Goal: Check status: Check status

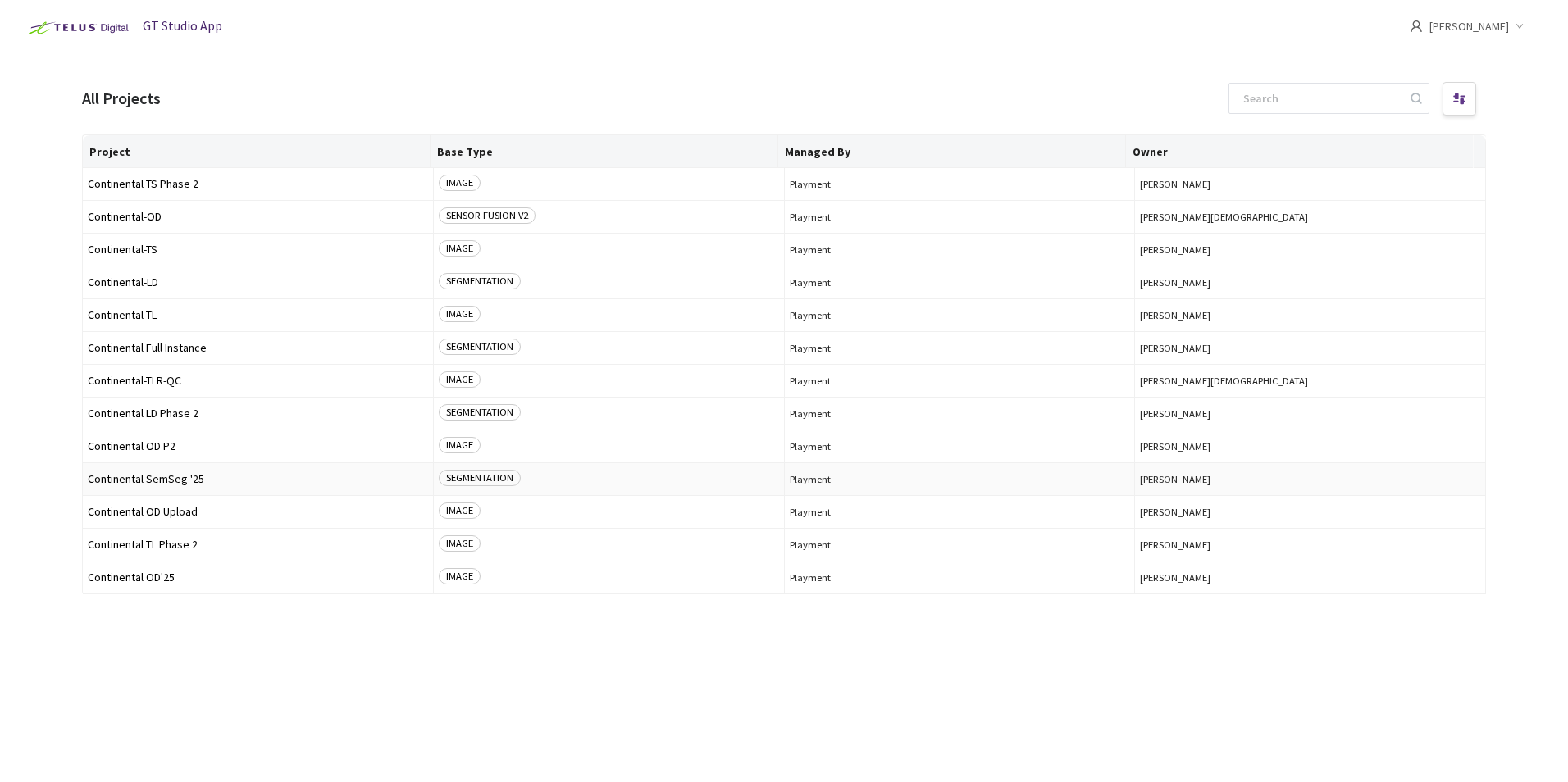
click at [183, 484] on span "Continental SemSeg '25" at bounding box center [258, 480] width 341 height 13
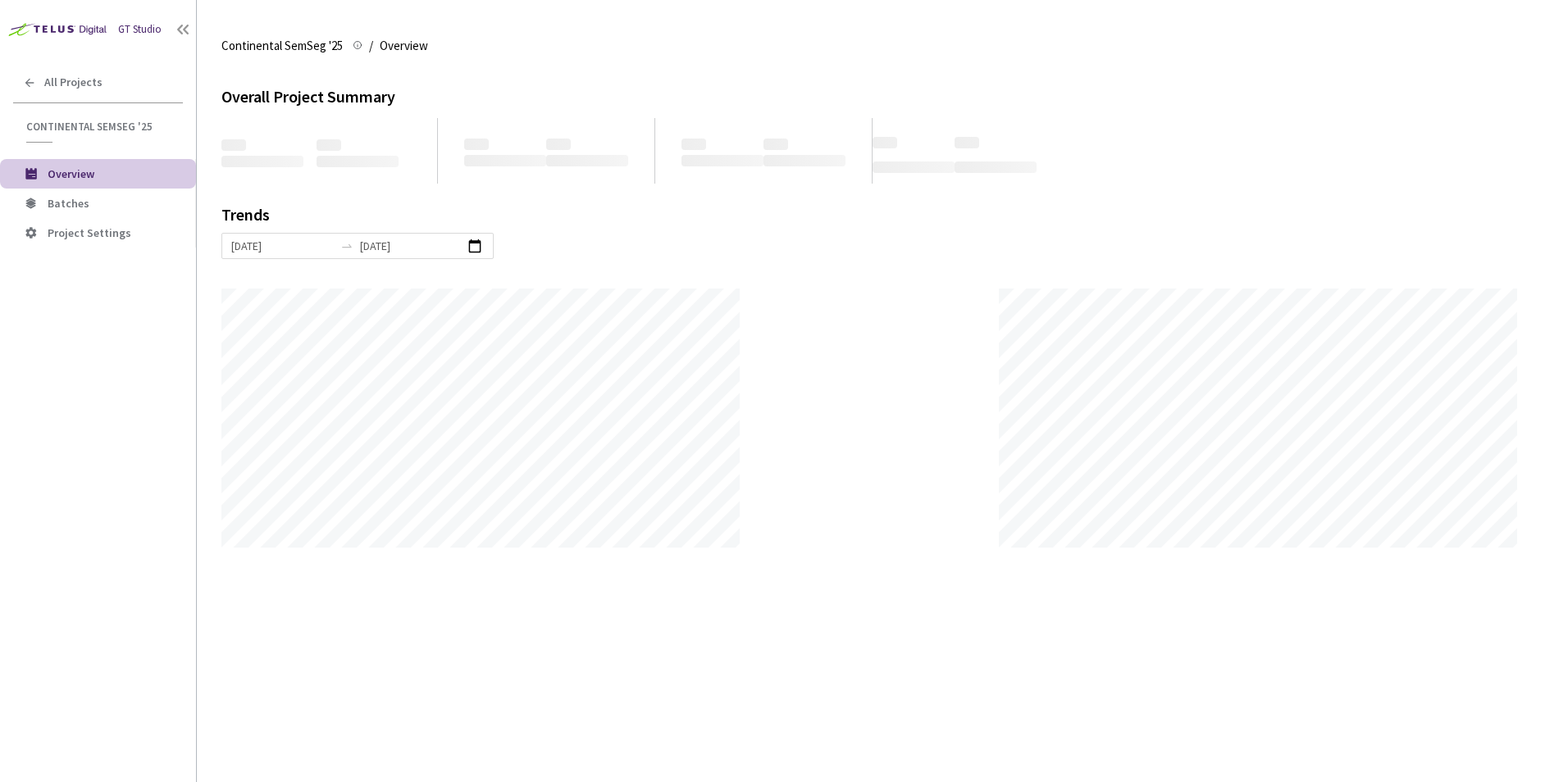
scroll to position [782, 1568]
click at [88, 206] on span "Batches" at bounding box center [114, 203] width 135 height 14
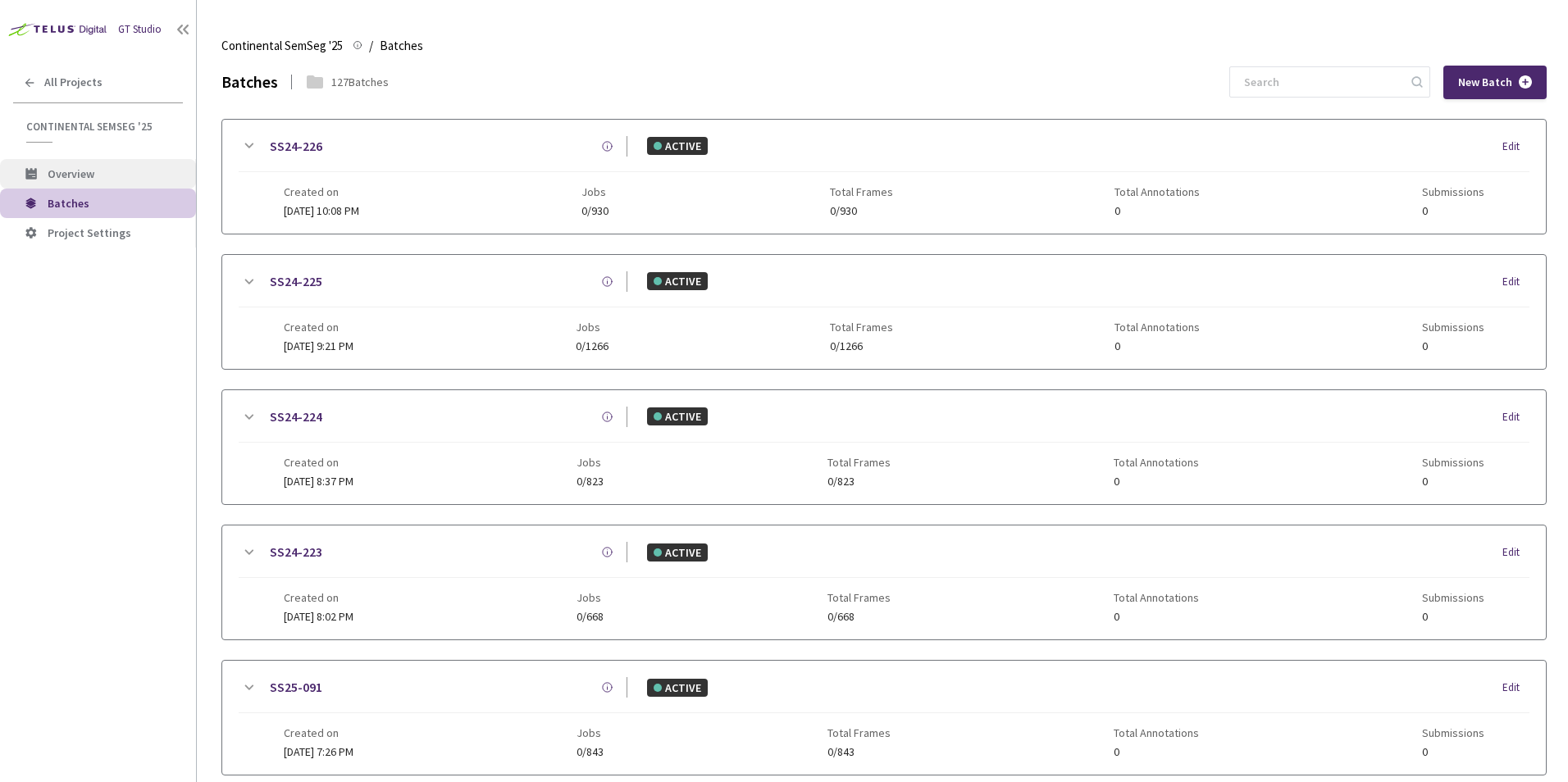
click at [117, 177] on span "Overview" at bounding box center [114, 173] width 135 height 14
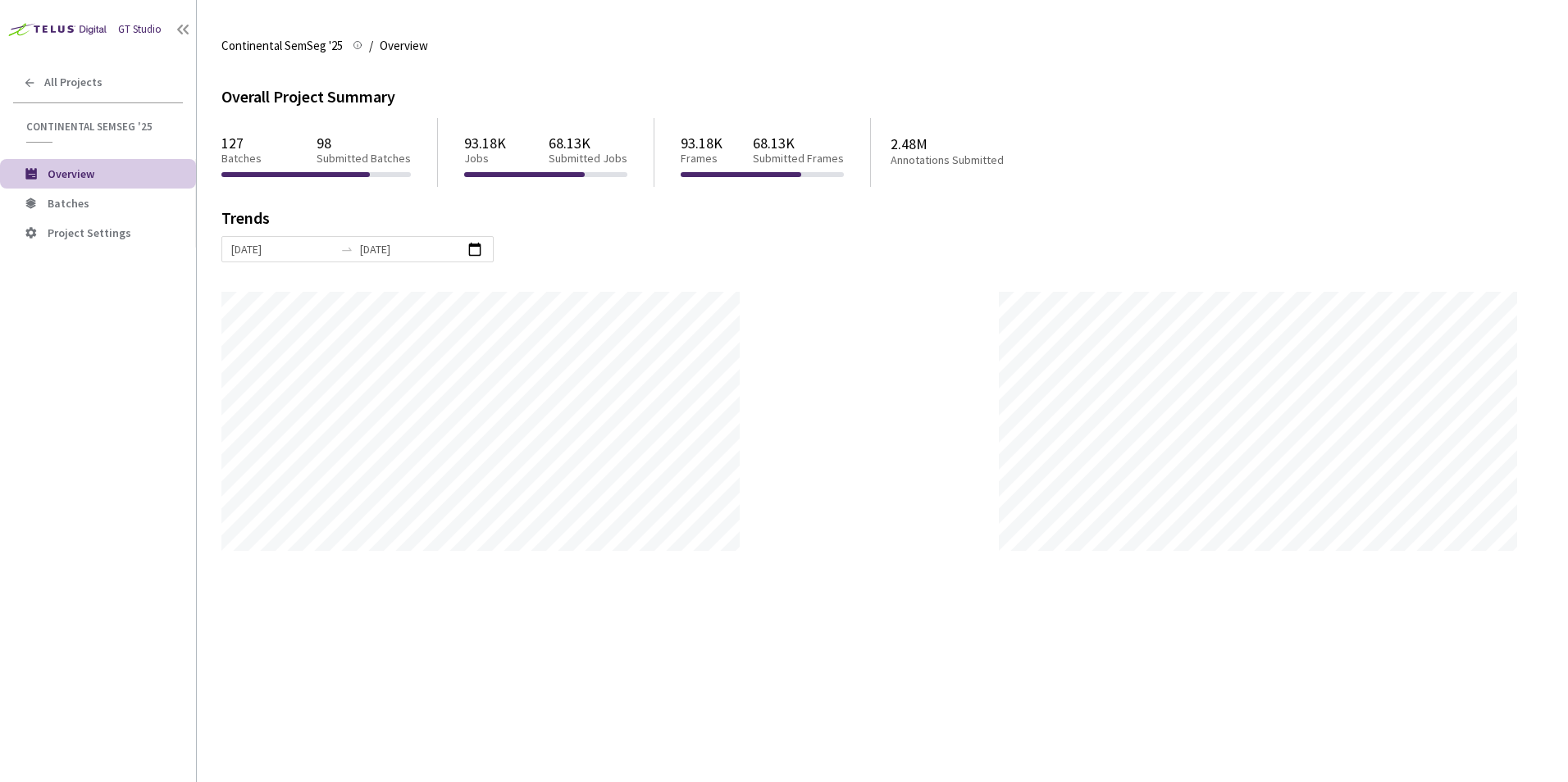
scroll to position [782, 1568]
click at [78, 215] on li "Batches" at bounding box center [98, 203] width 196 height 29
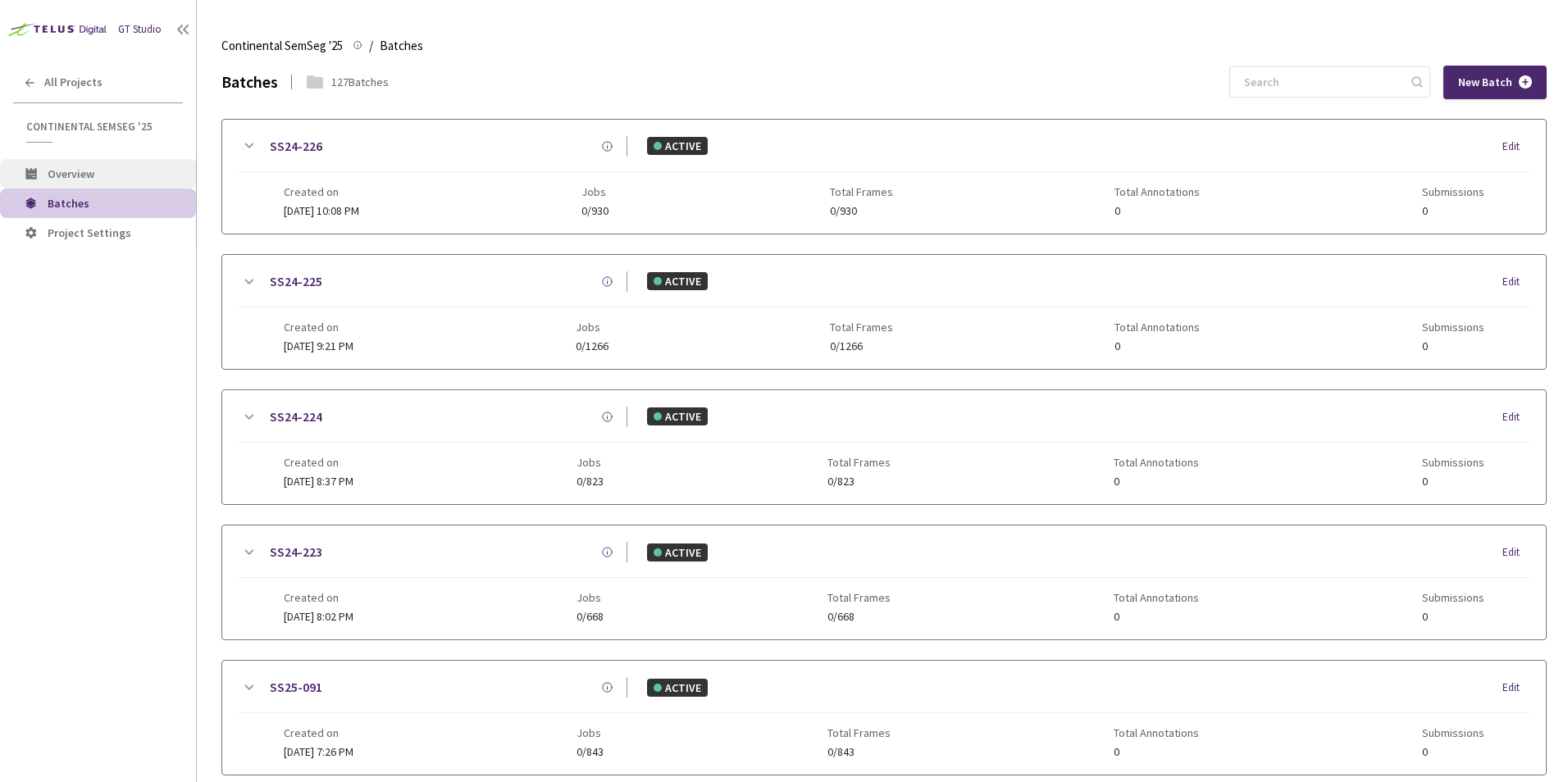
click at [118, 172] on span "Overview" at bounding box center [114, 173] width 135 height 14
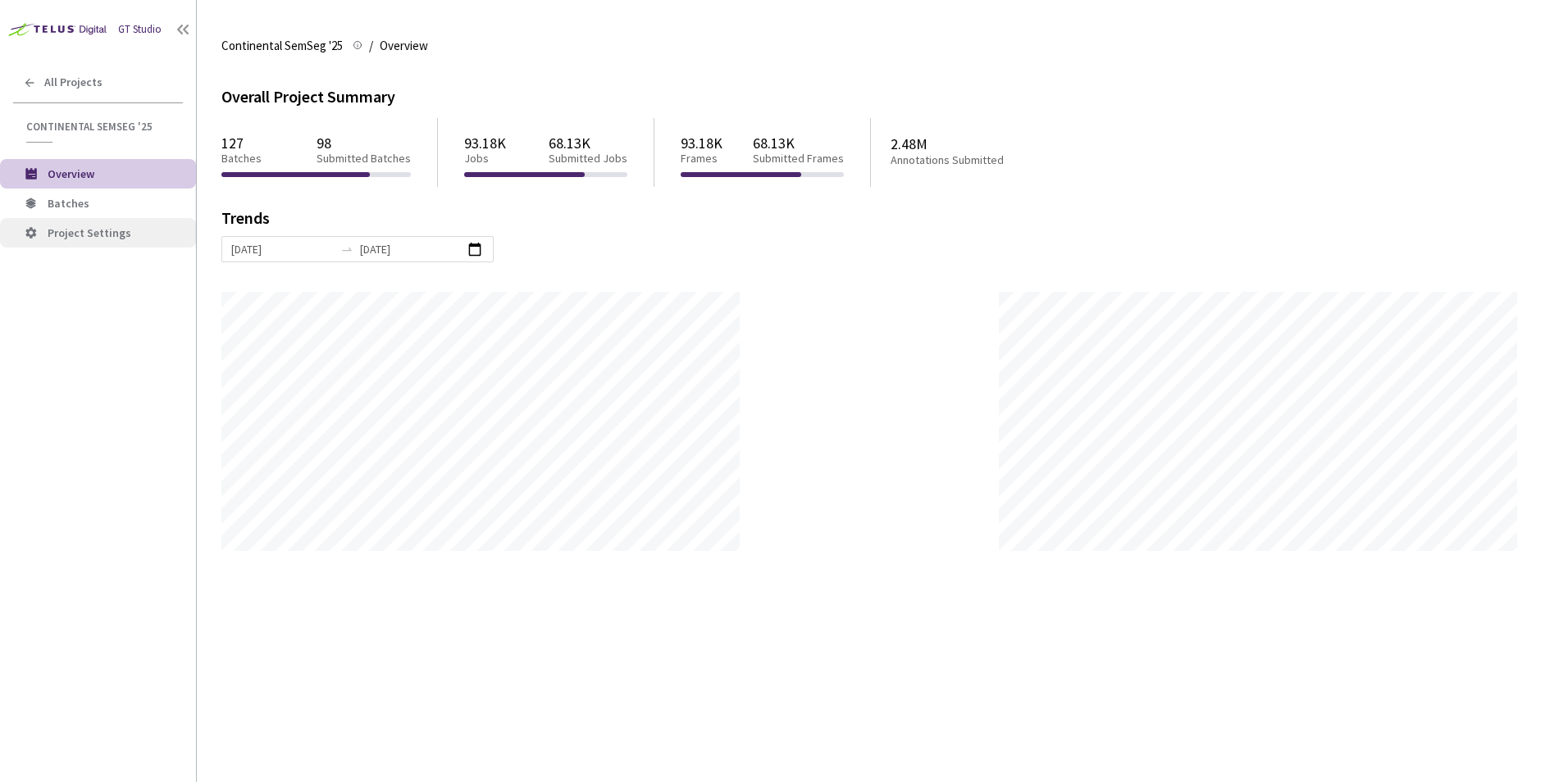
scroll to position [782, 1568]
click at [108, 200] on span "Batches" at bounding box center [114, 203] width 135 height 14
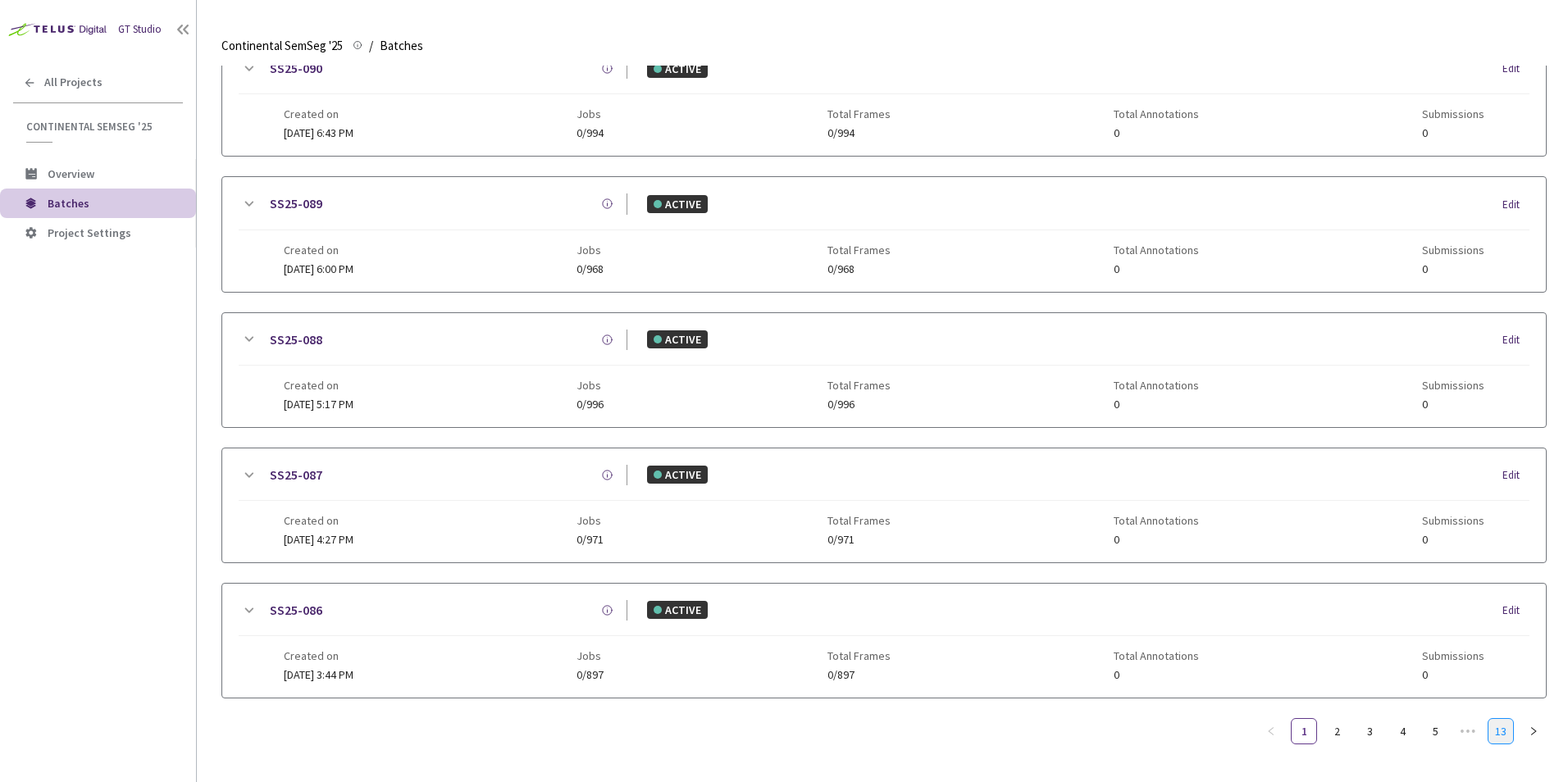
click at [1509, 734] on link "13" at bounding box center [1500, 731] width 25 height 25
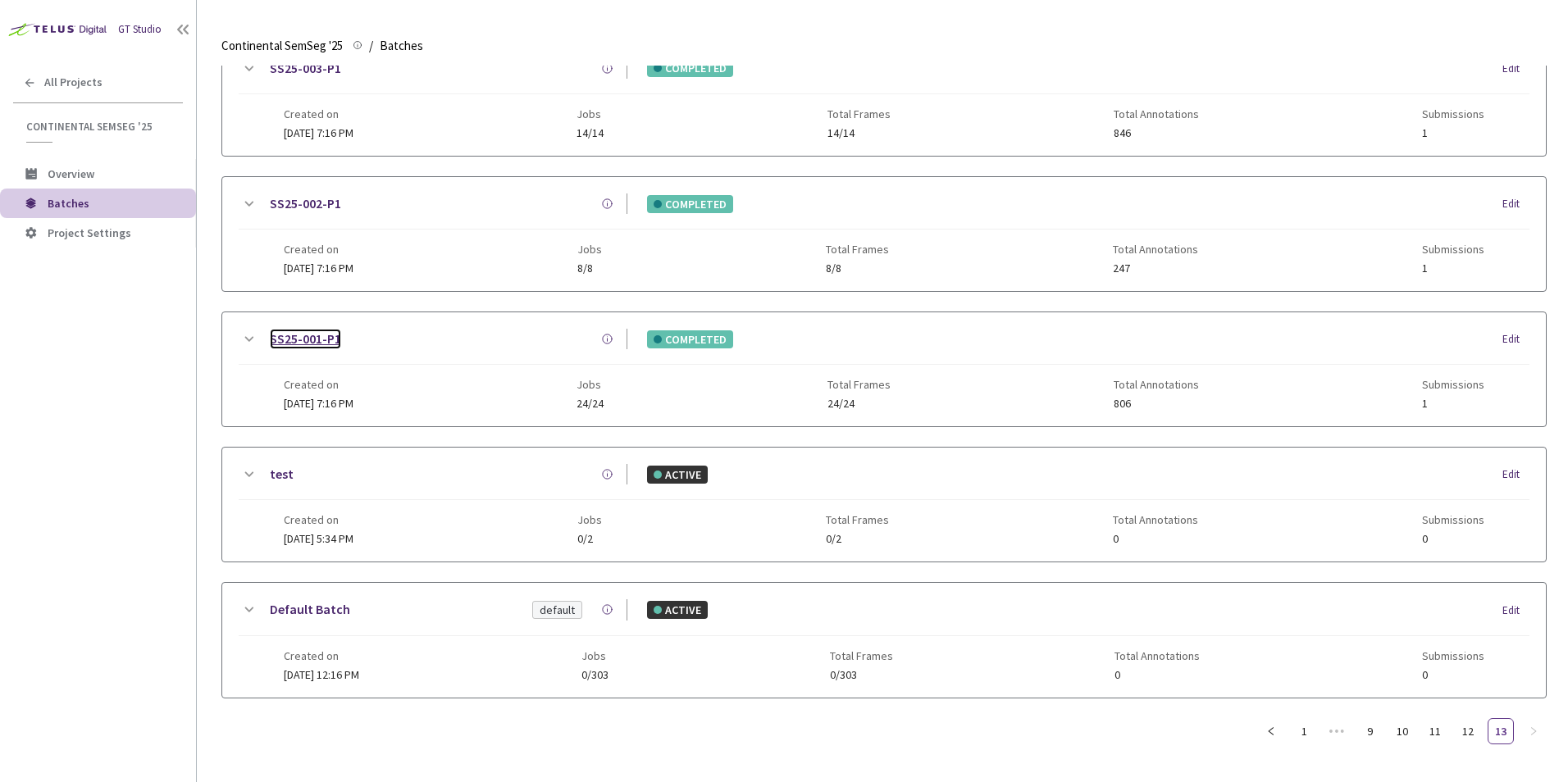
click at [316, 342] on link "SS25-001-P1" at bounding box center [305, 339] width 72 height 21
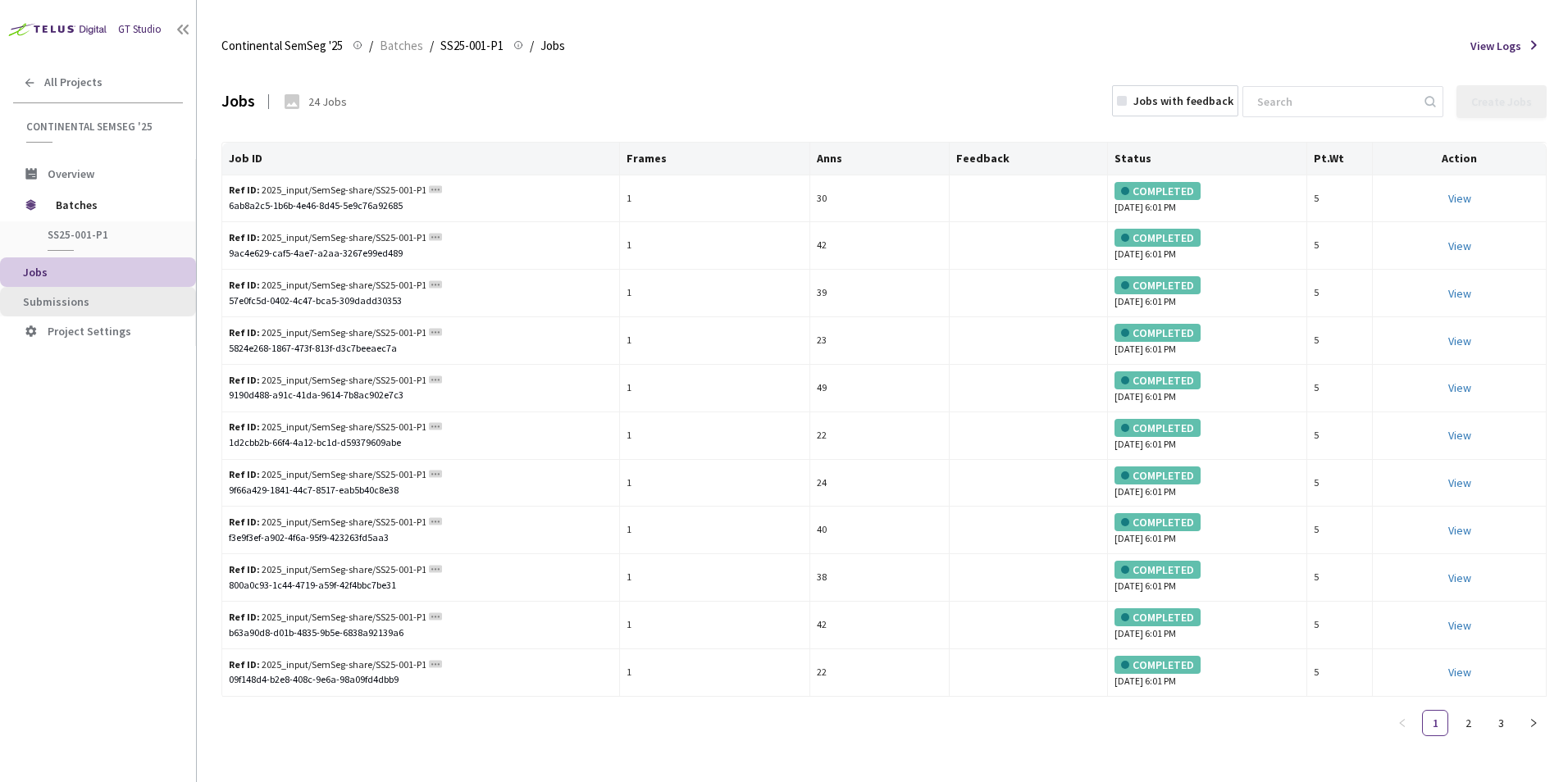
click at [76, 300] on span "Submissions" at bounding box center [55, 302] width 66 height 15
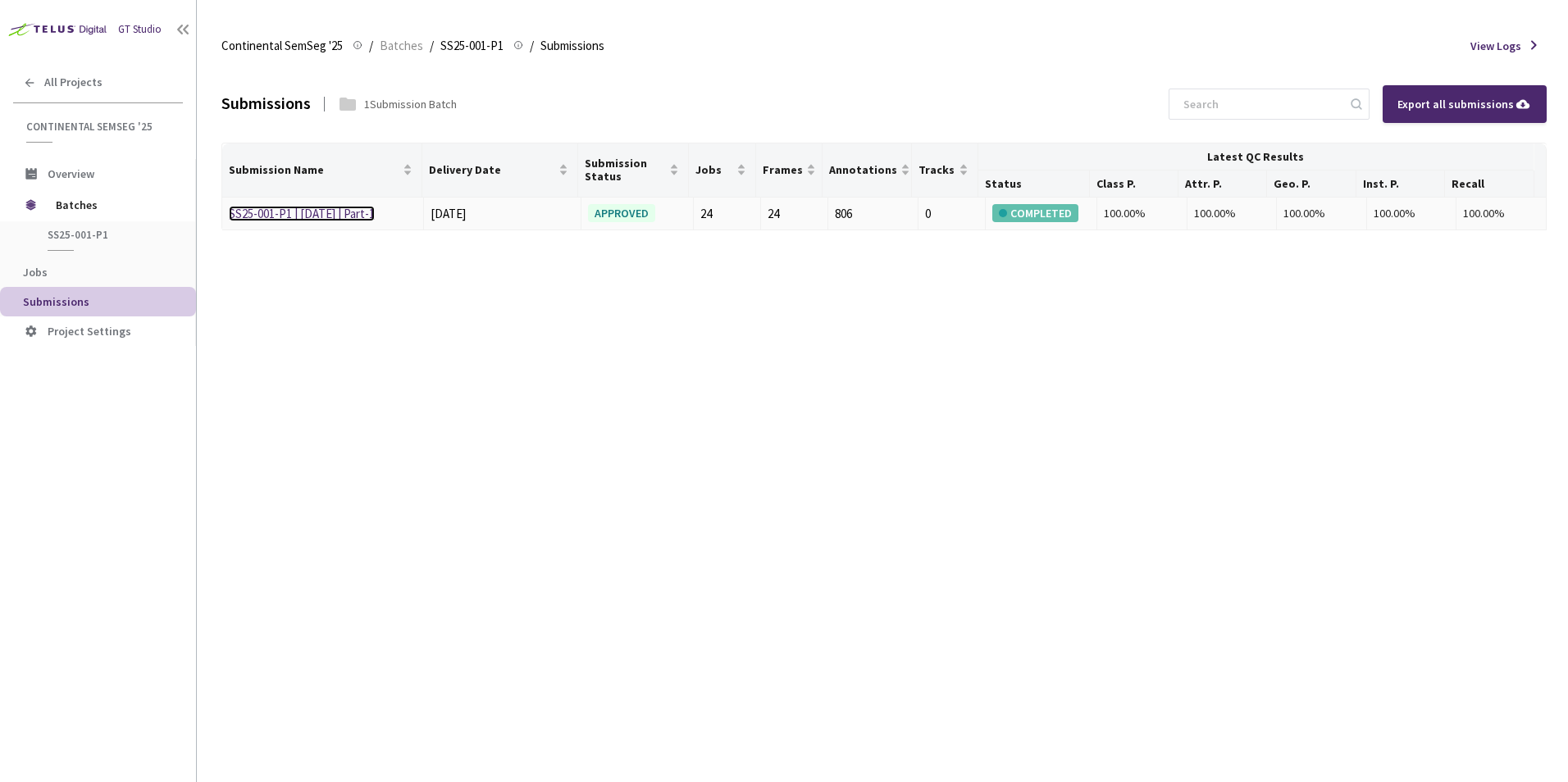
click at [313, 215] on link "SS25-001-P1 | [DATE] | Part-1" at bounding box center [302, 213] width 146 height 15
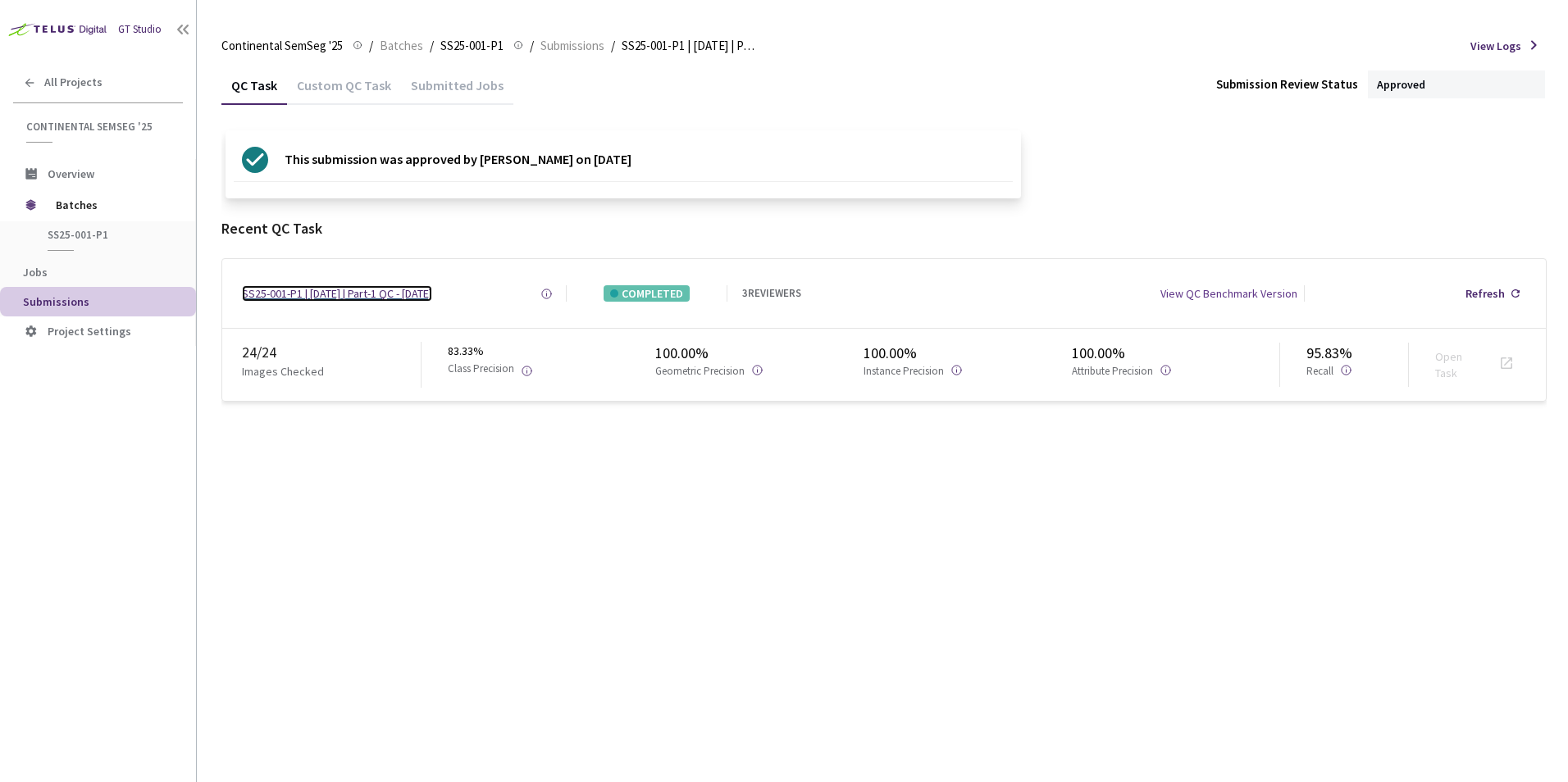
click at [358, 294] on div "SS25-001-P1 | [DATE] | Part-1 QC - [DATE]" at bounding box center [336, 293] width 190 height 16
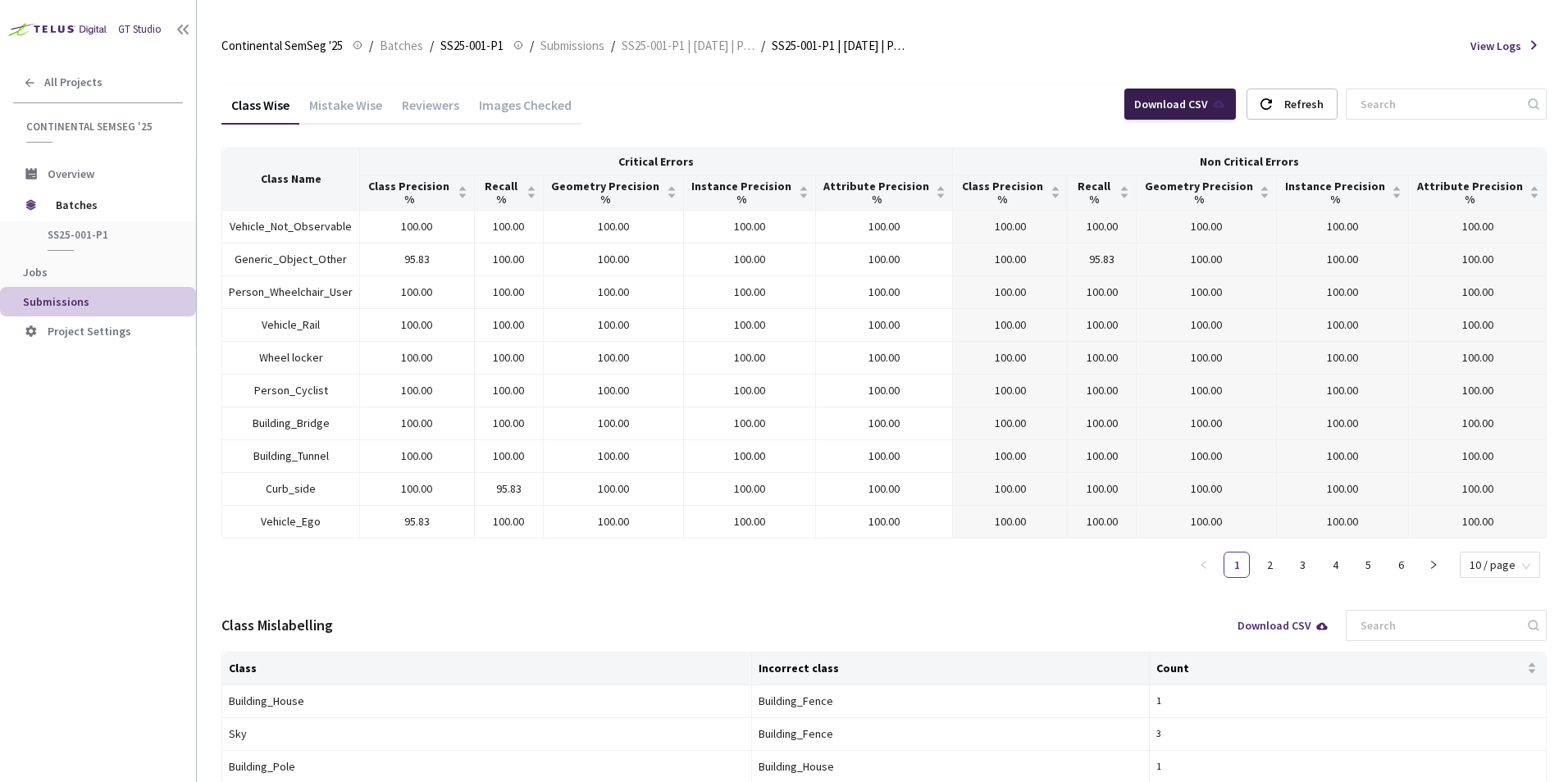
click at [1184, 96] on div "Download CSV" at bounding box center [1180, 104] width 112 height 31
click at [1316, 619] on div "Download CSV" at bounding box center [1283, 625] width 92 height 12
click at [989, 74] on div "Class Wise Mistake Wise Reviewers Images Checked Download CSV Refresh Class Nam…" at bounding box center [884, 624] width 1325 height 1118
click at [361, 105] on div "Mistake Wise" at bounding box center [345, 111] width 93 height 28
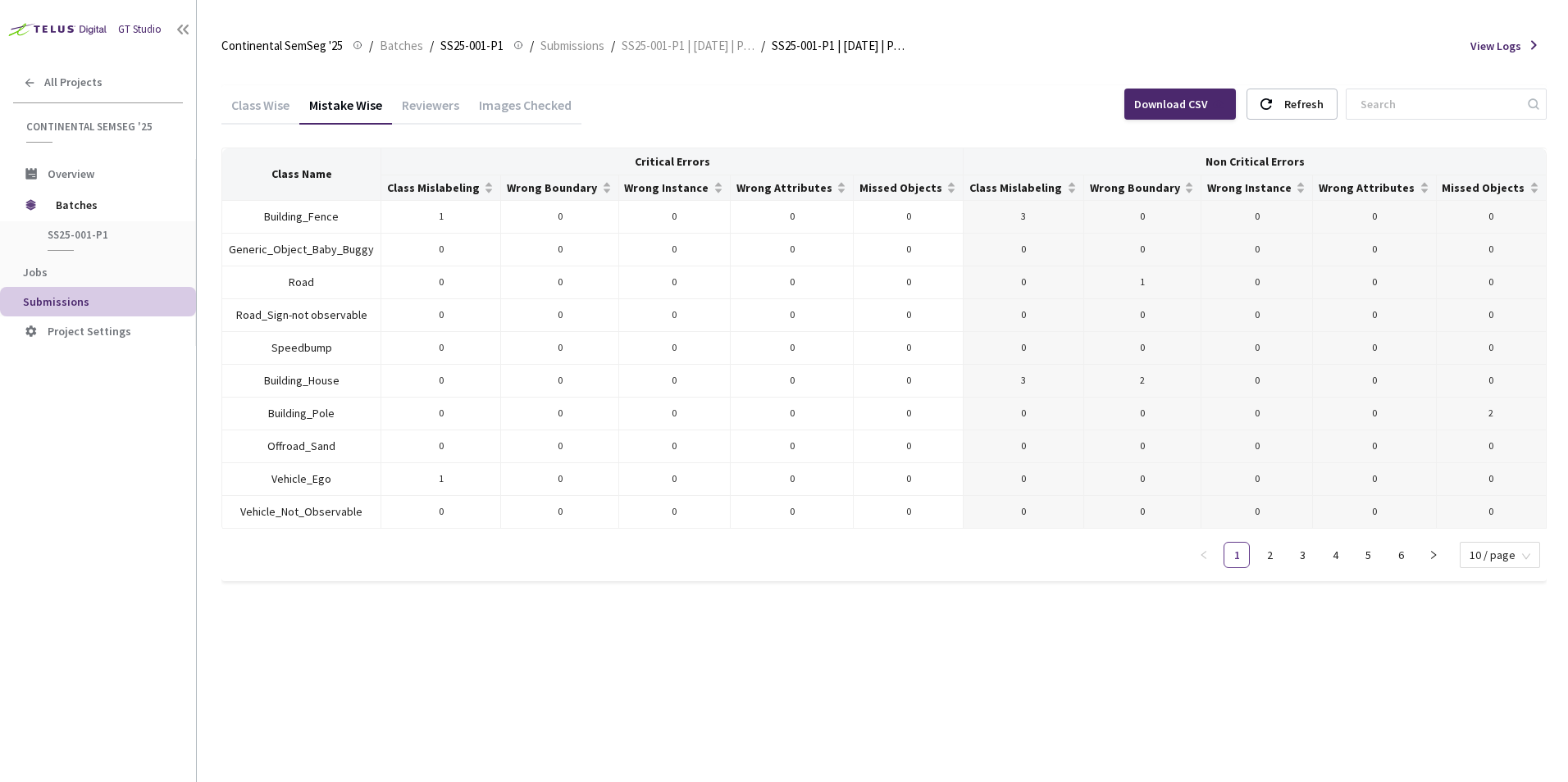
click at [439, 104] on div "Reviewers" at bounding box center [430, 111] width 77 height 28
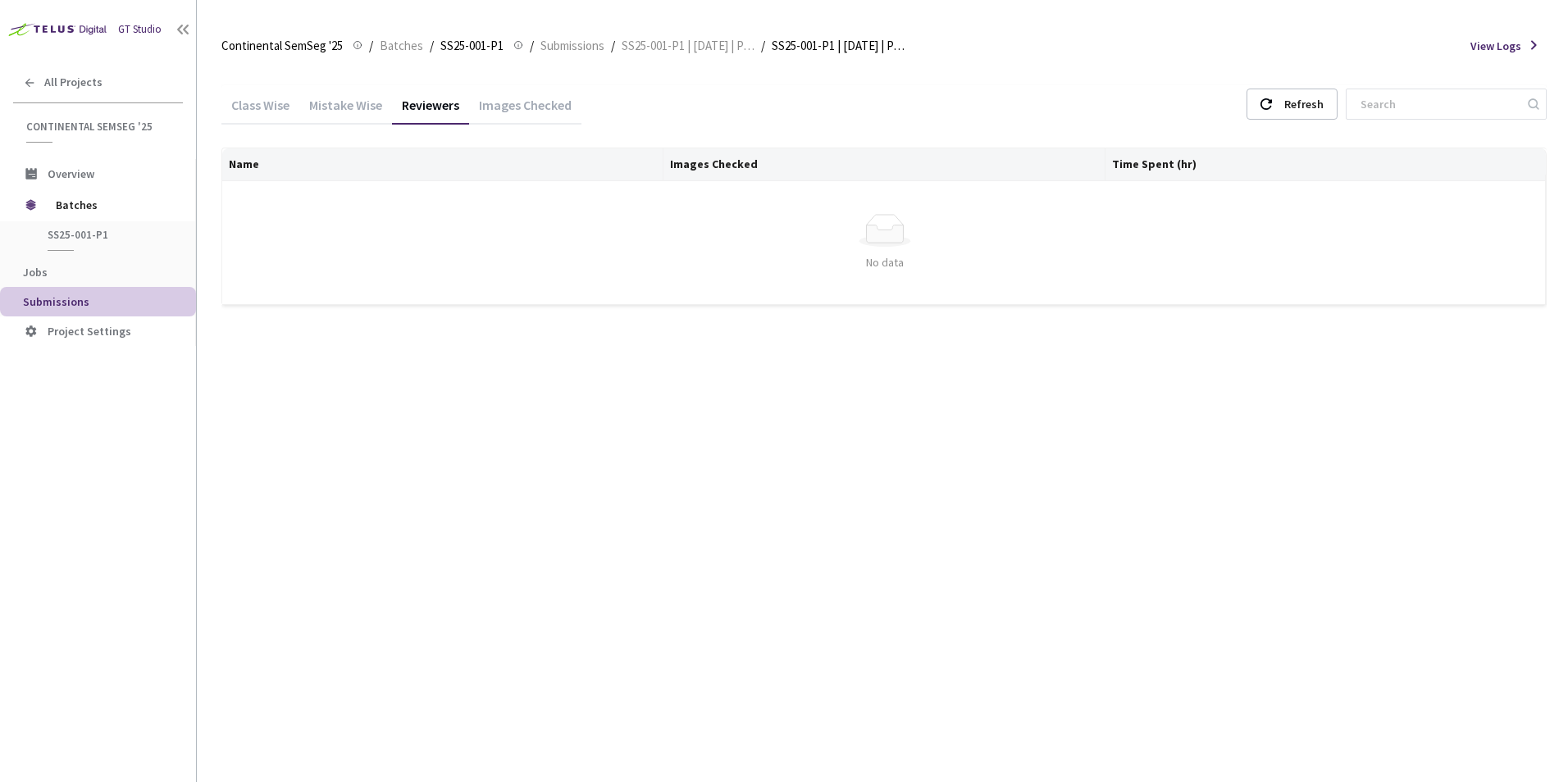
click at [524, 98] on div "Images Checked" at bounding box center [525, 111] width 113 height 28
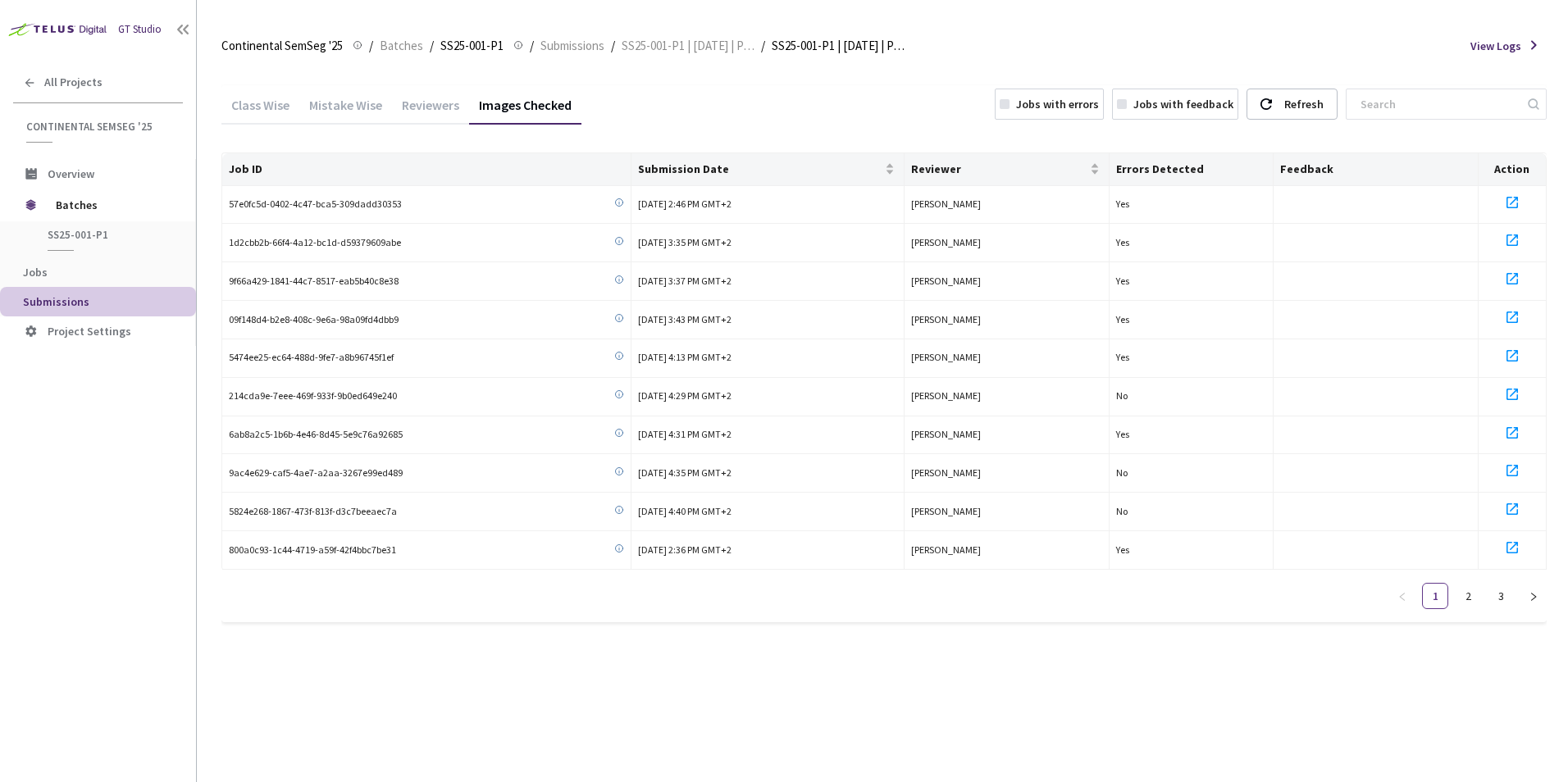
click at [344, 109] on div "Mistake Wise" at bounding box center [345, 111] width 93 height 28
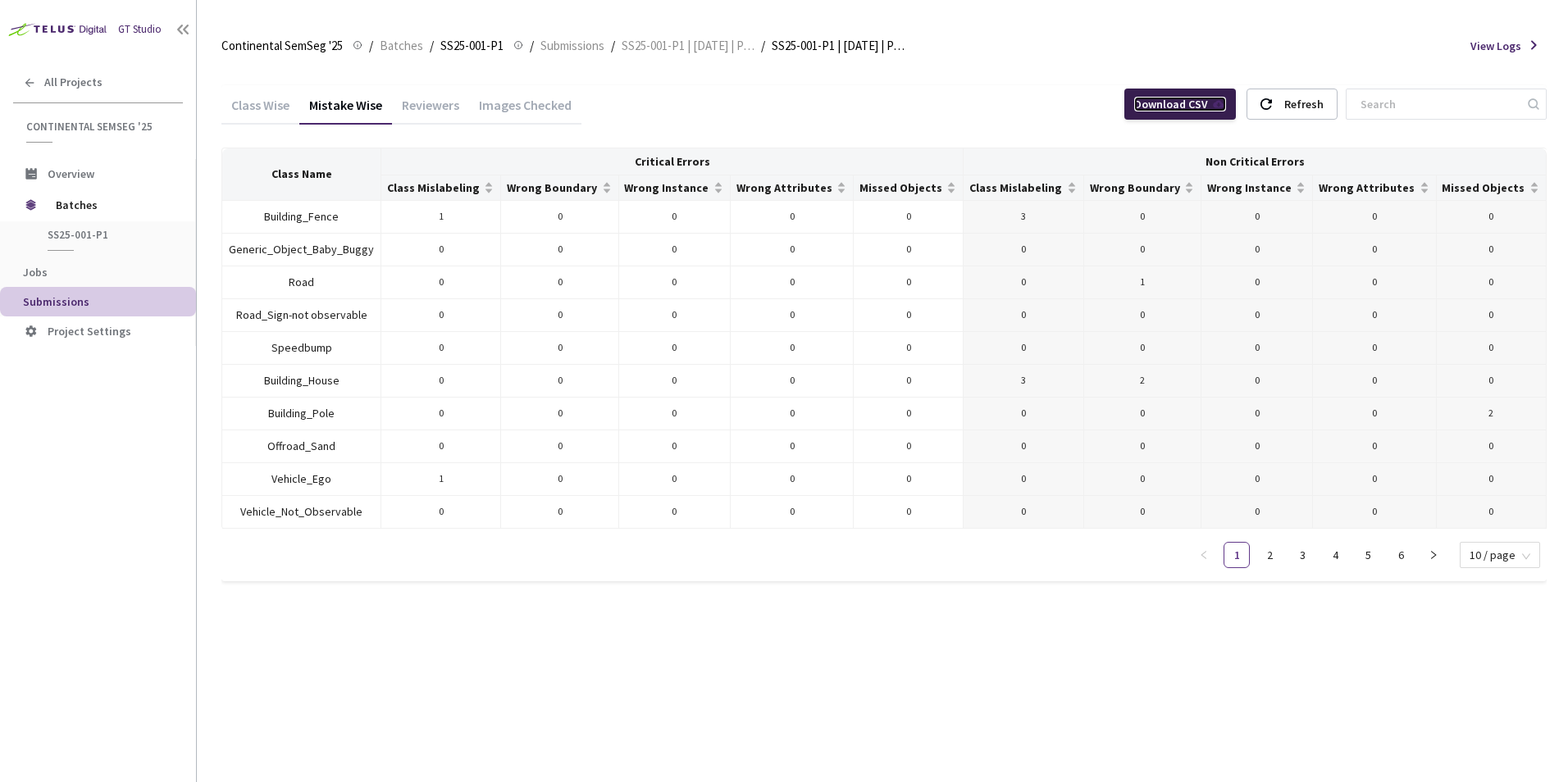
click at [1214, 104] on link "Download CSV" at bounding box center [1179, 104] width 92 height 15
click at [562, 682] on div "Class Wise Mistake Wise Reviewers Images Checked Download CSV Refresh Class Nam…" at bounding box center [884, 423] width 1325 height 717
click at [436, 108] on div "Reviewers" at bounding box center [430, 111] width 77 height 28
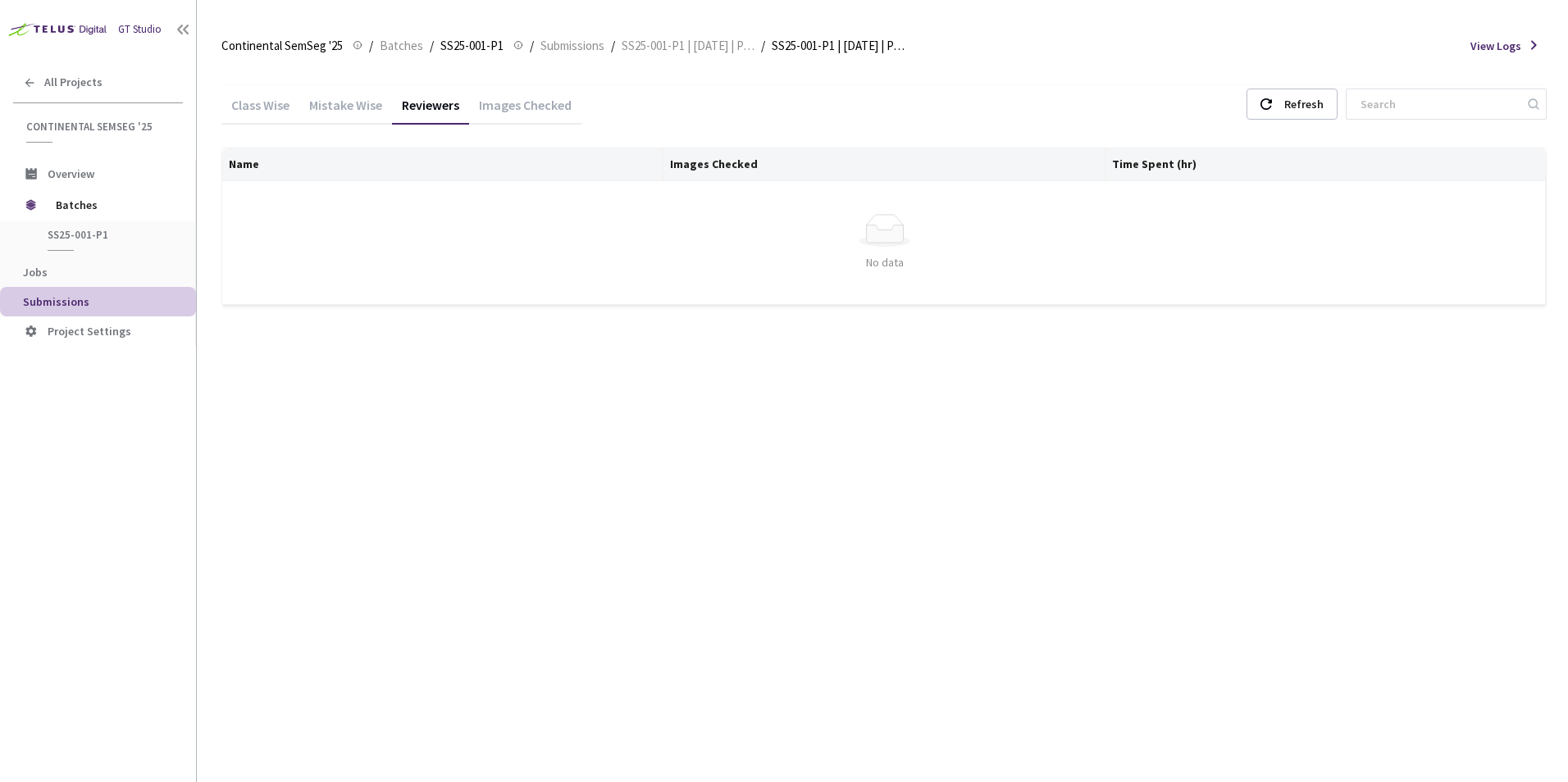
click at [528, 105] on div "Images Checked" at bounding box center [525, 111] width 113 height 28
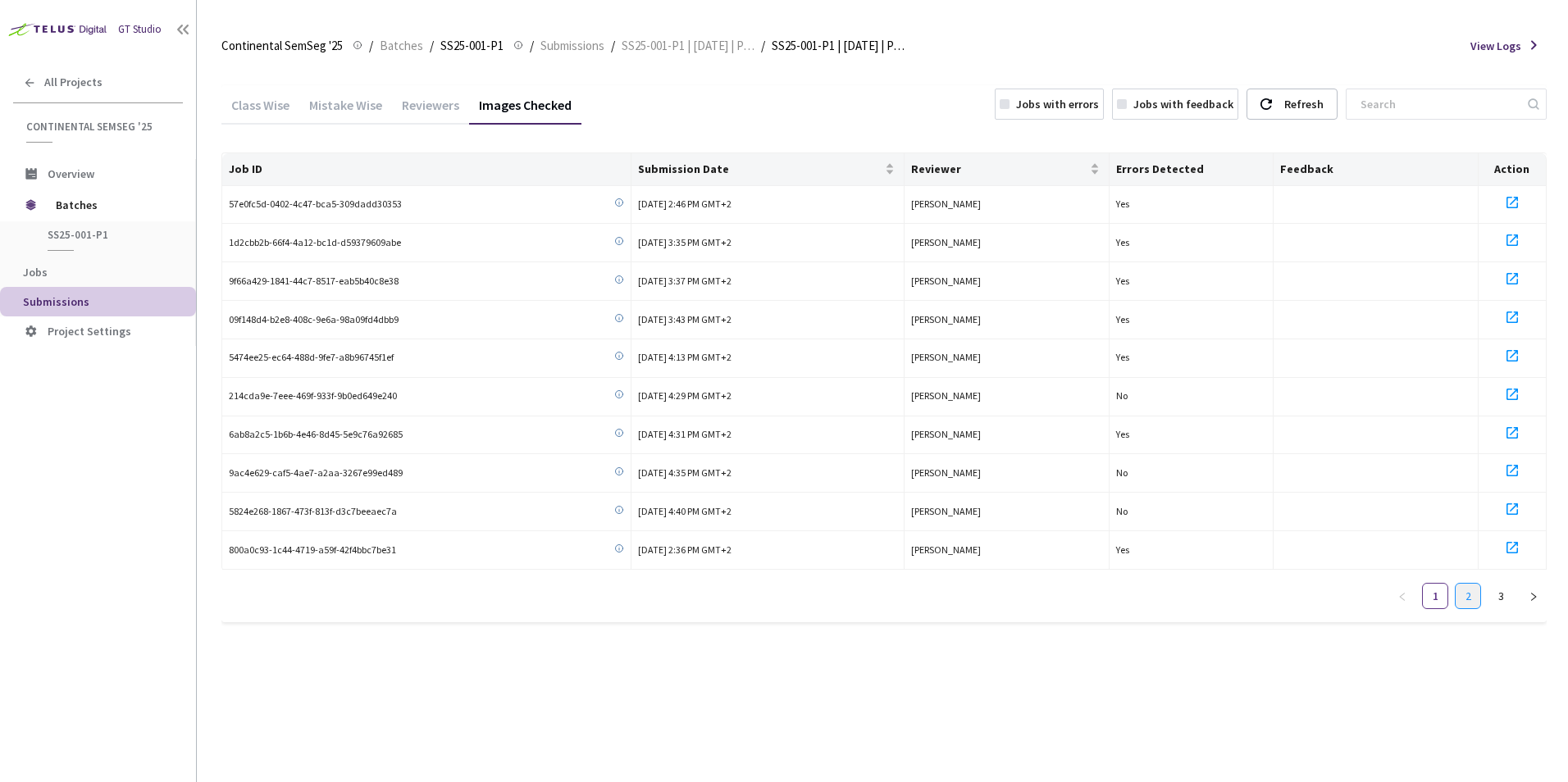
click at [1471, 596] on link "2" at bounding box center [1467, 596] width 25 height 25
click at [1496, 592] on link "3" at bounding box center [1500, 596] width 25 height 25
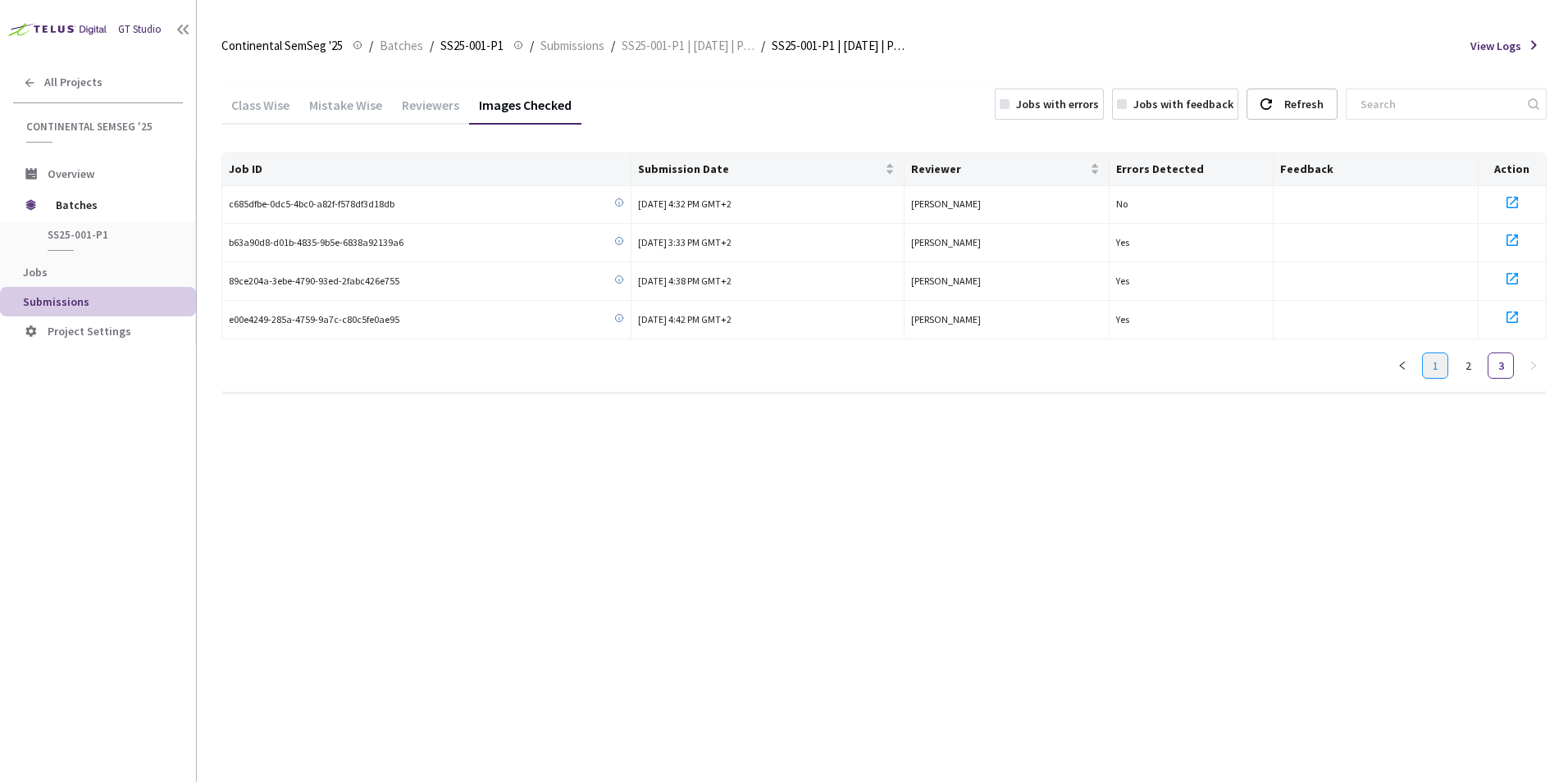
click at [1438, 374] on link "1" at bounding box center [1434, 365] width 25 height 25
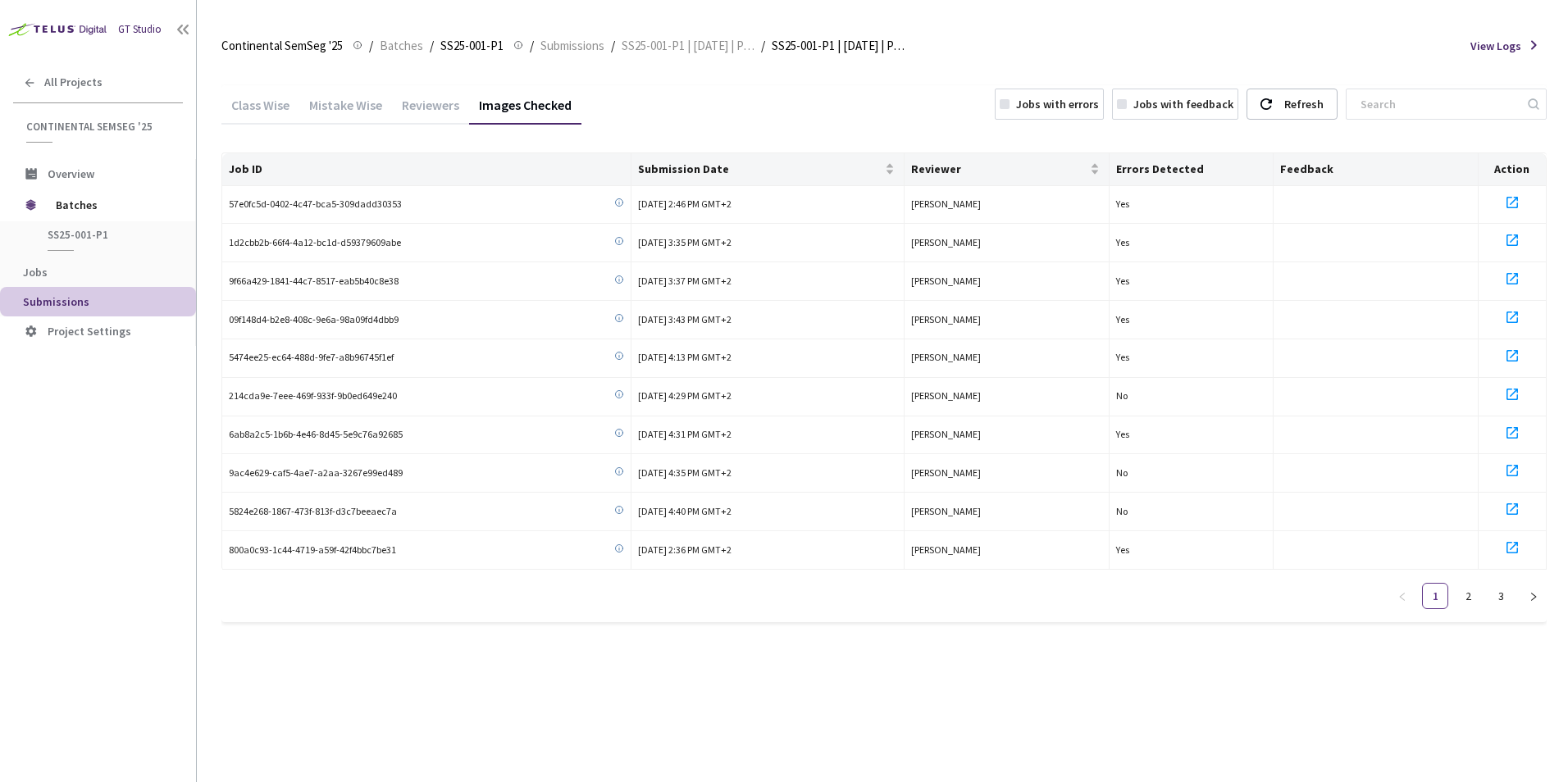
click at [264, 106] on div "Class Wise" at bounding box center [261, 111] width 78 height 28
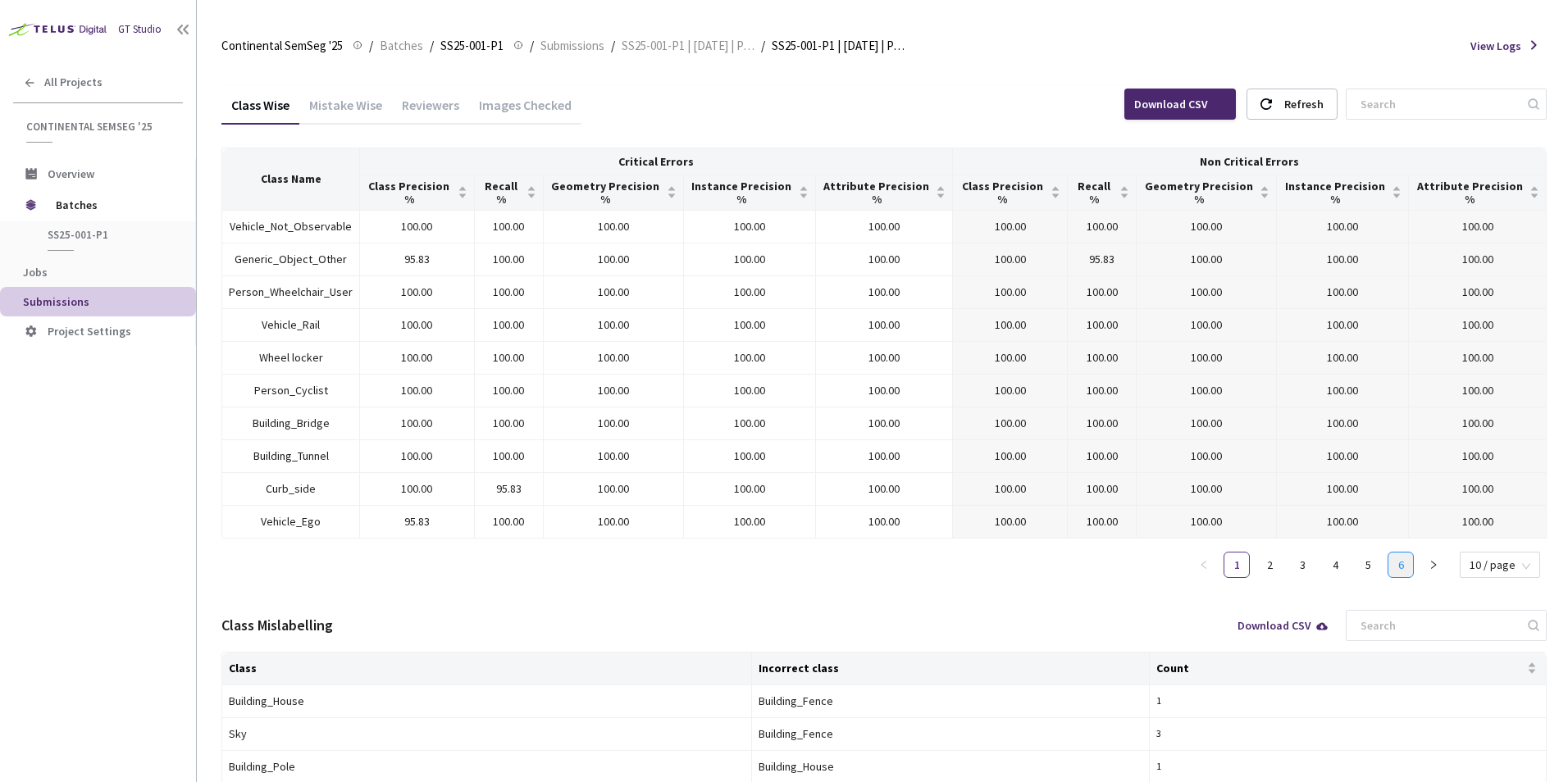
click at [1396, 559] on link "6" at bounding box center [1400, 564] width 25 height 25
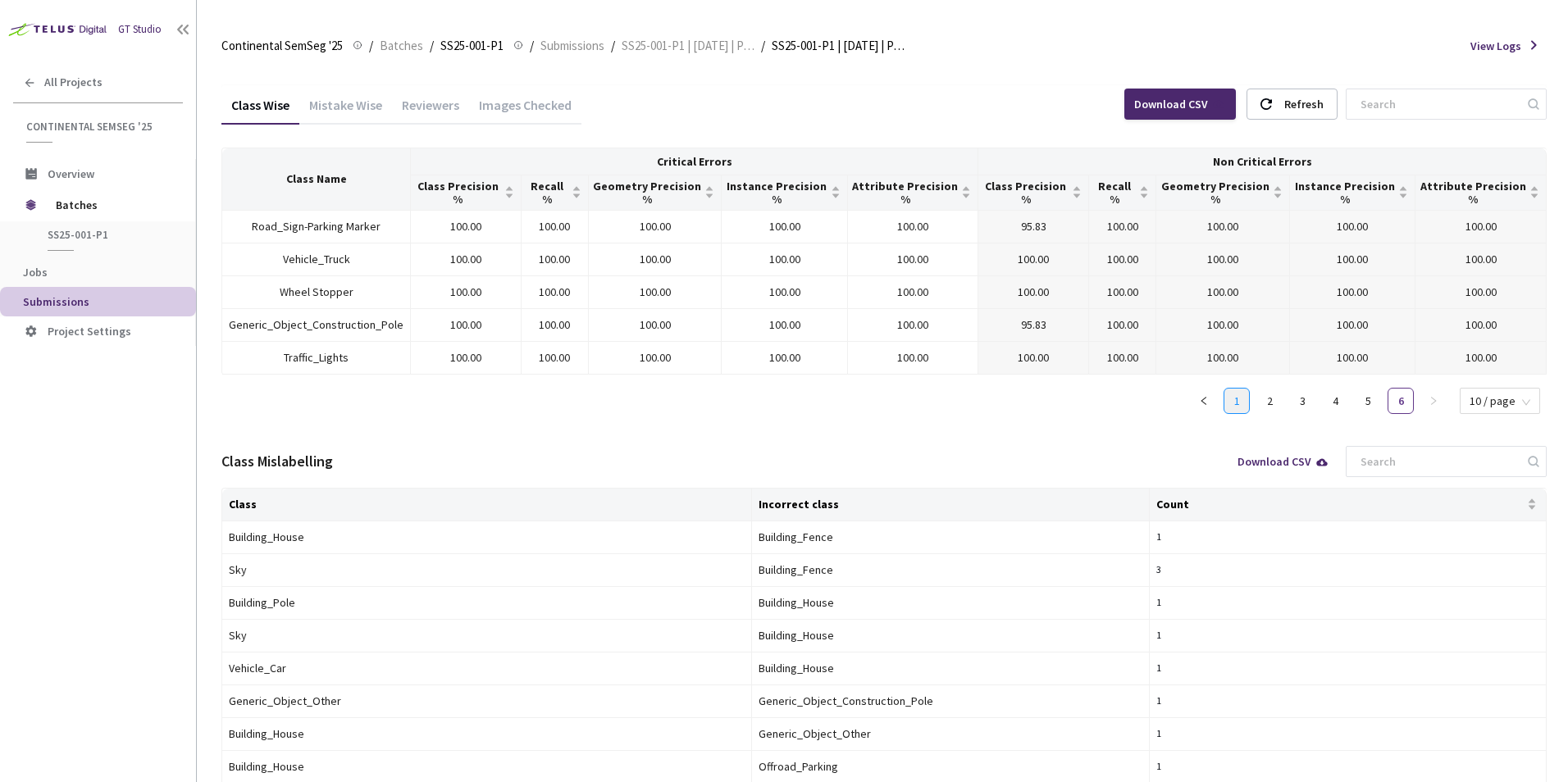
click at [1235, 400] on link "1" at bounding box center [1236, 401] width 25 height 25
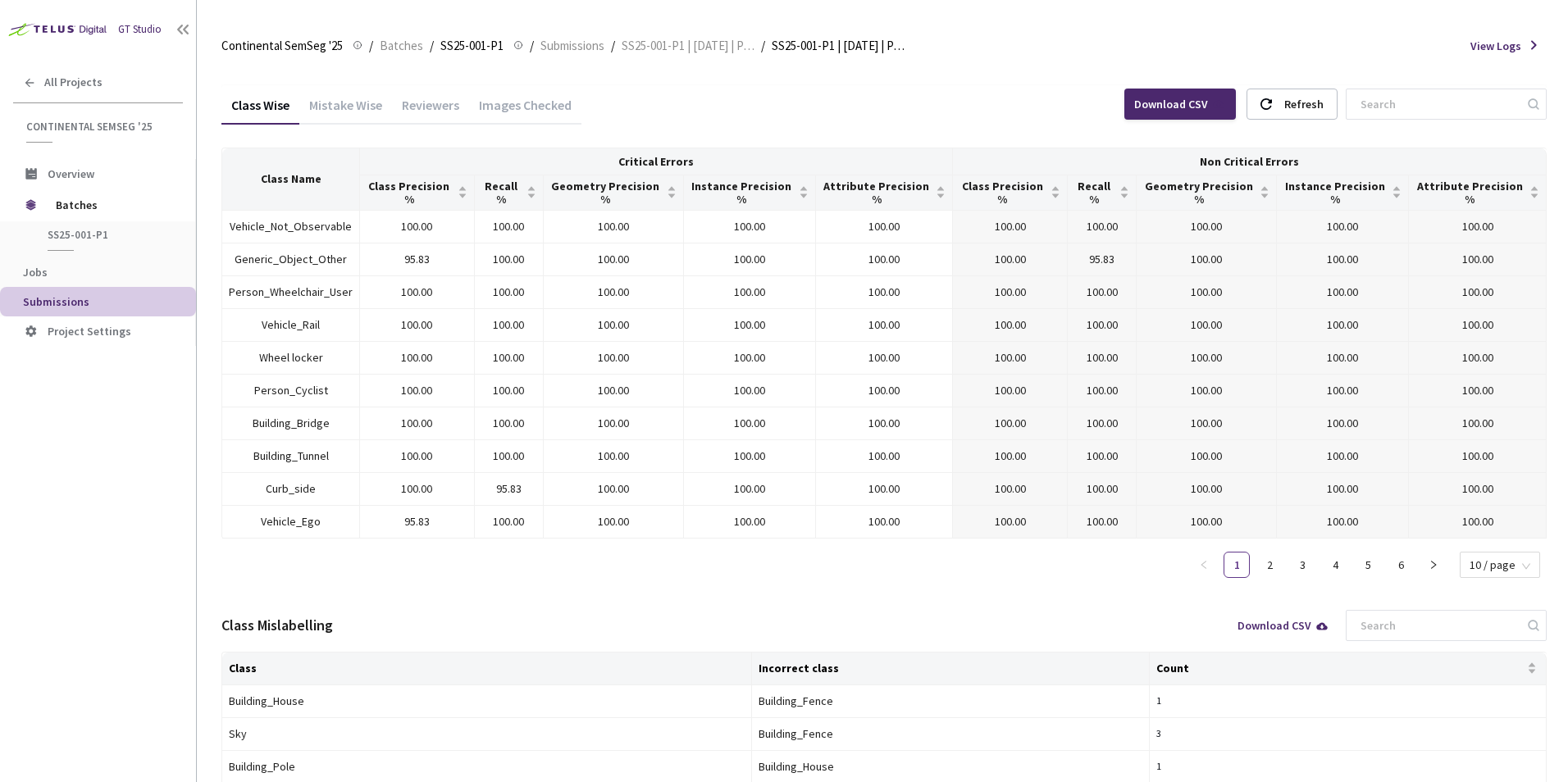
click at [343, 104] on div "Mistake Wise" at bounding box center [345, 111] width 93 height 28
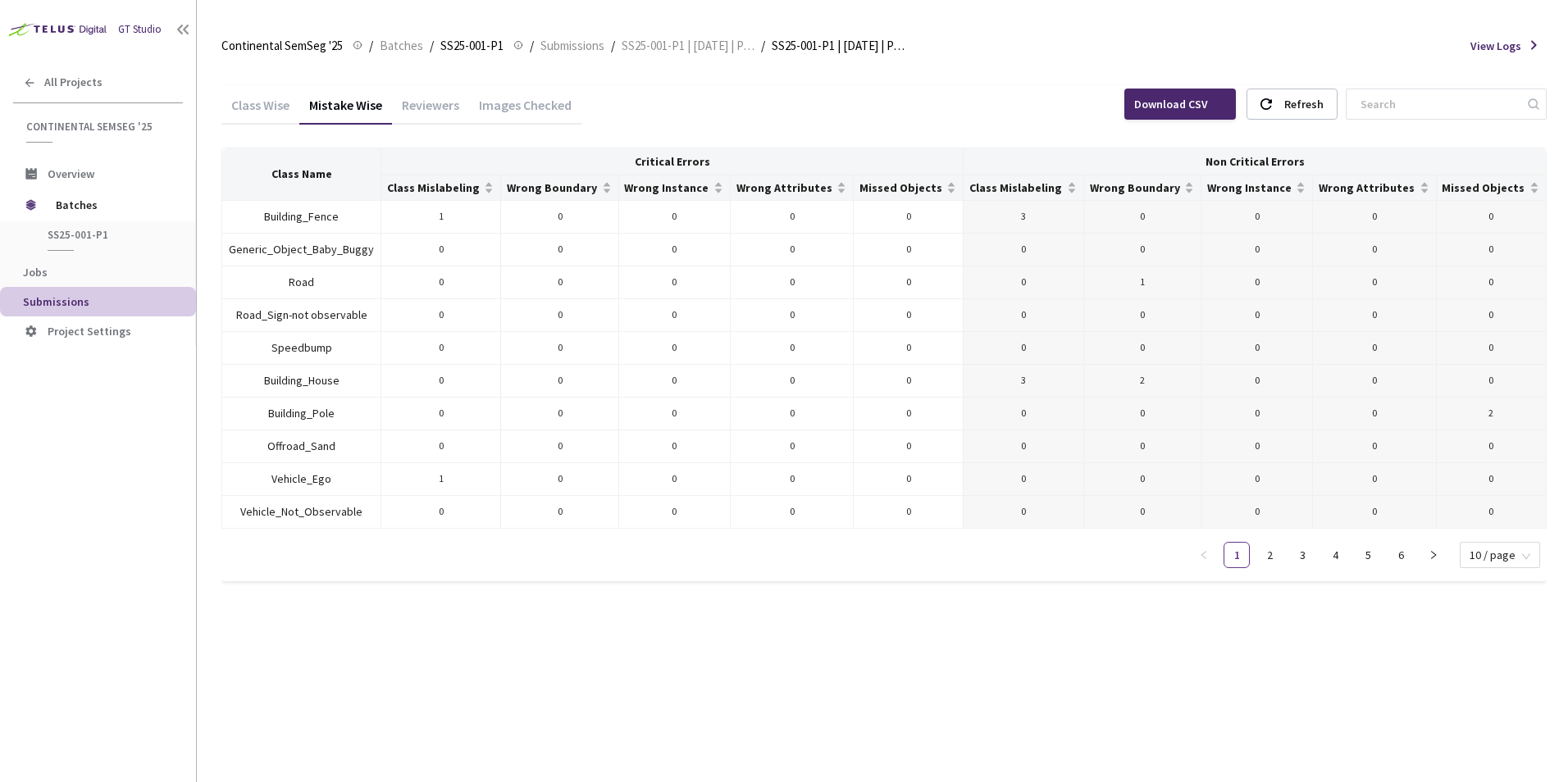
click at [427, 104] on div "Reviewers" at bounding box center [430, 111] width 77 height 28
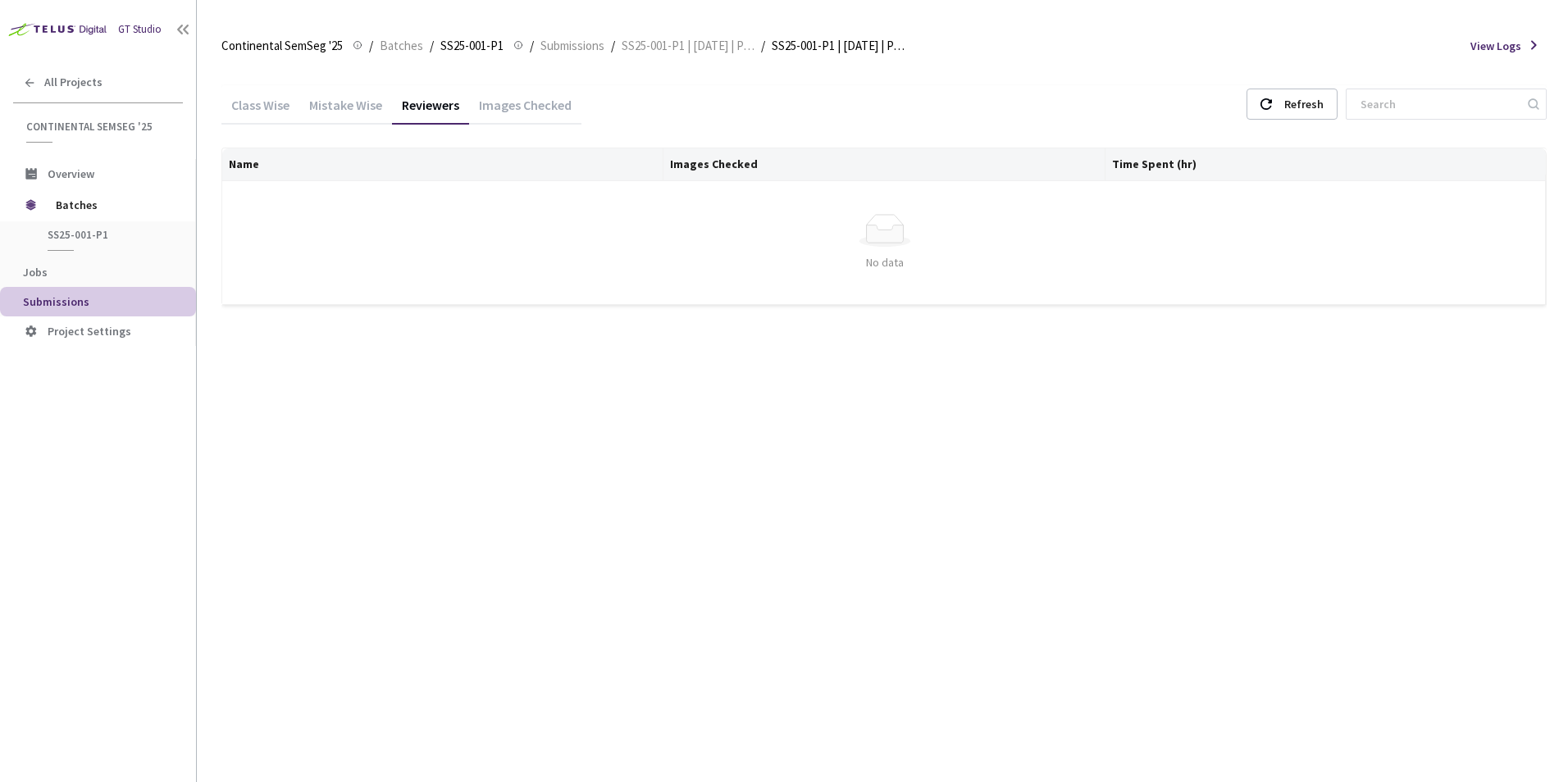
click at [514, 104] on div "Images Checked" at bounding box center [525, 111] width 113 height 28
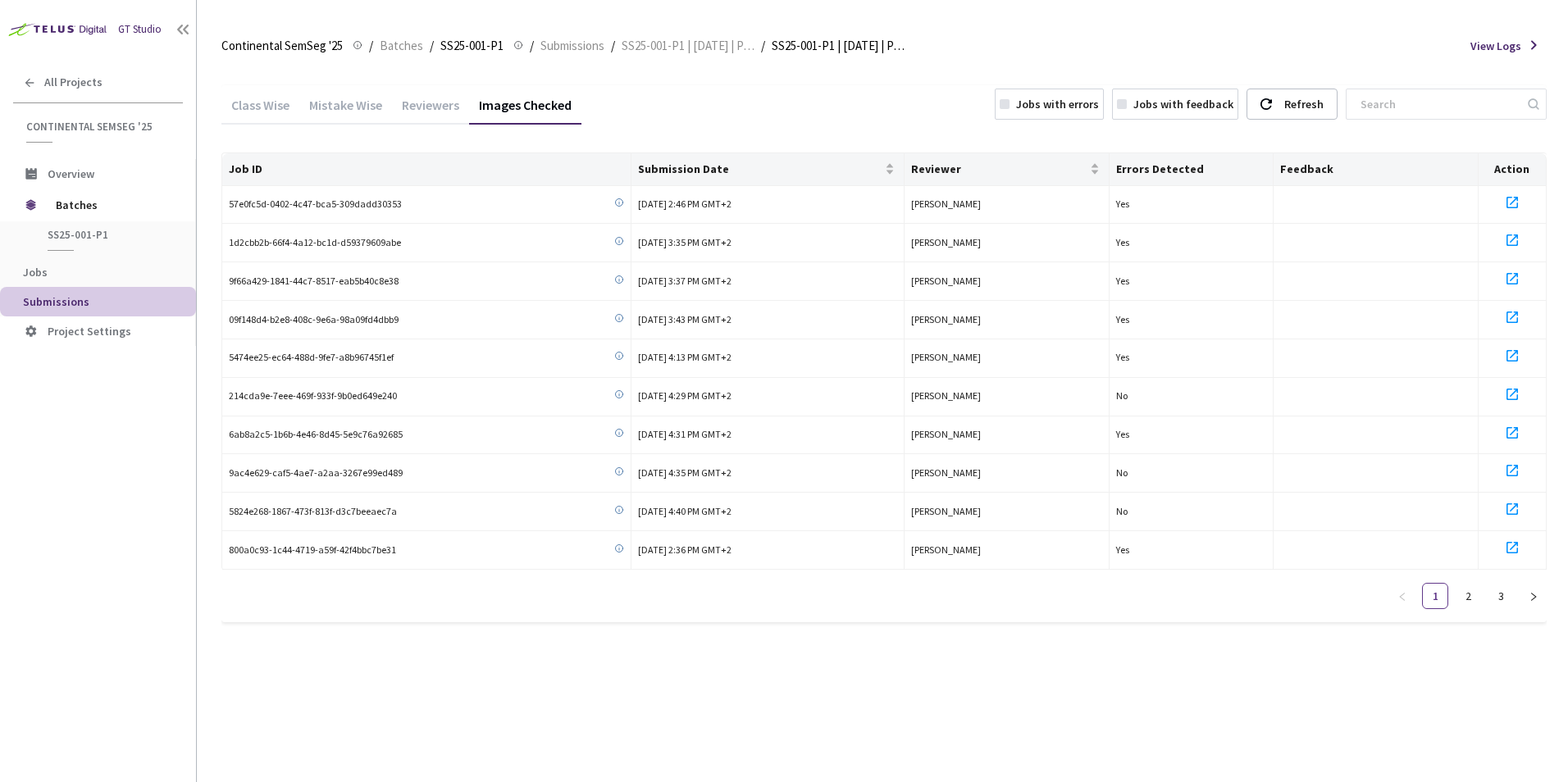
click at [257, 106] on div "Class Wise" at bounding box center [261, 111] width 78 height 28
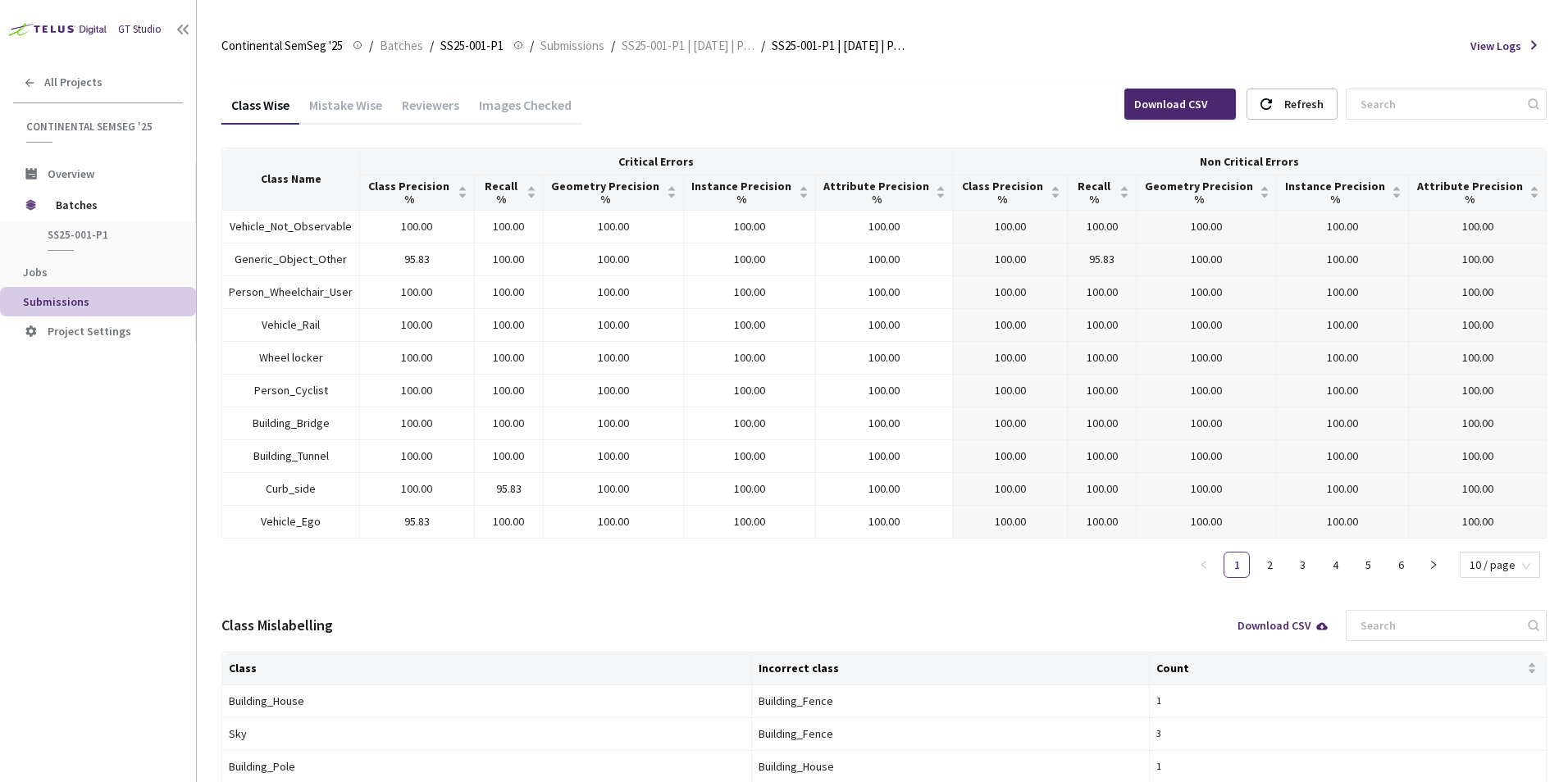
click at [321, 110] on div "Mistake Wise" at bounding box center [345, 111] width 93 height 28
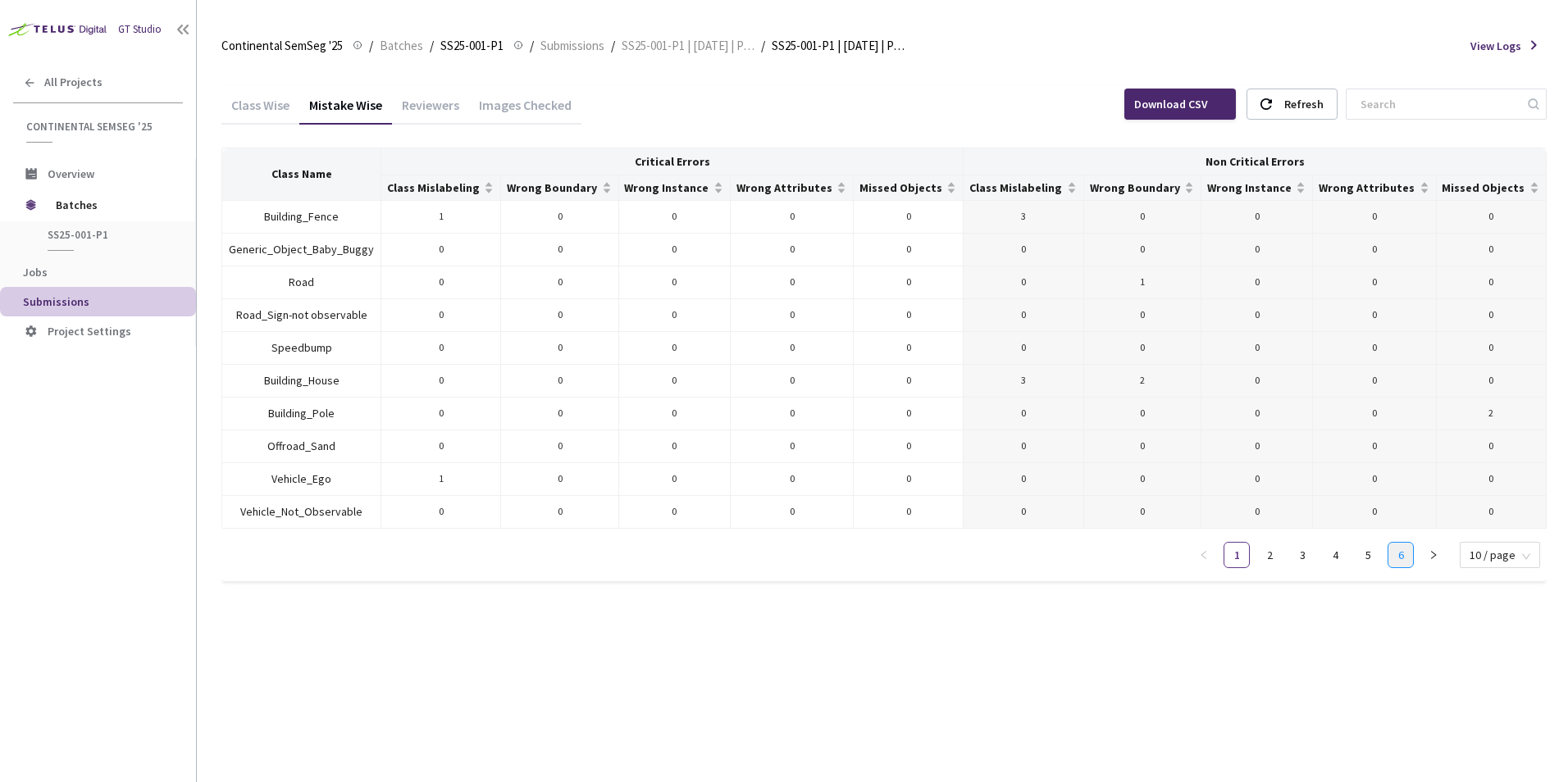
click at [1409, 558] on link "6" at bounding box center [1400, 555] width 25 height 25
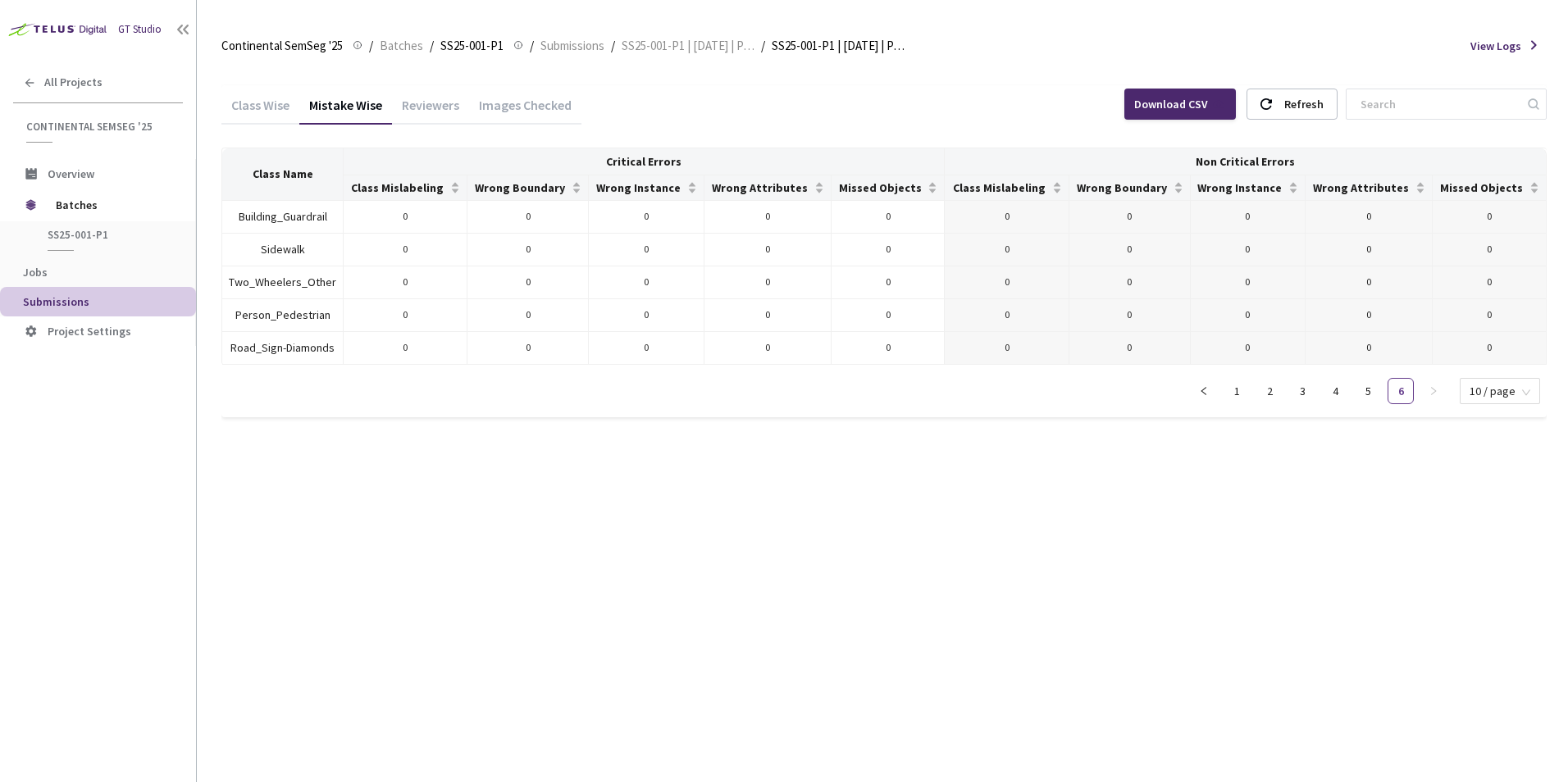
click at [518, 109] on div "Images Checked" at bounding box center [525, 111] width 113 height 28
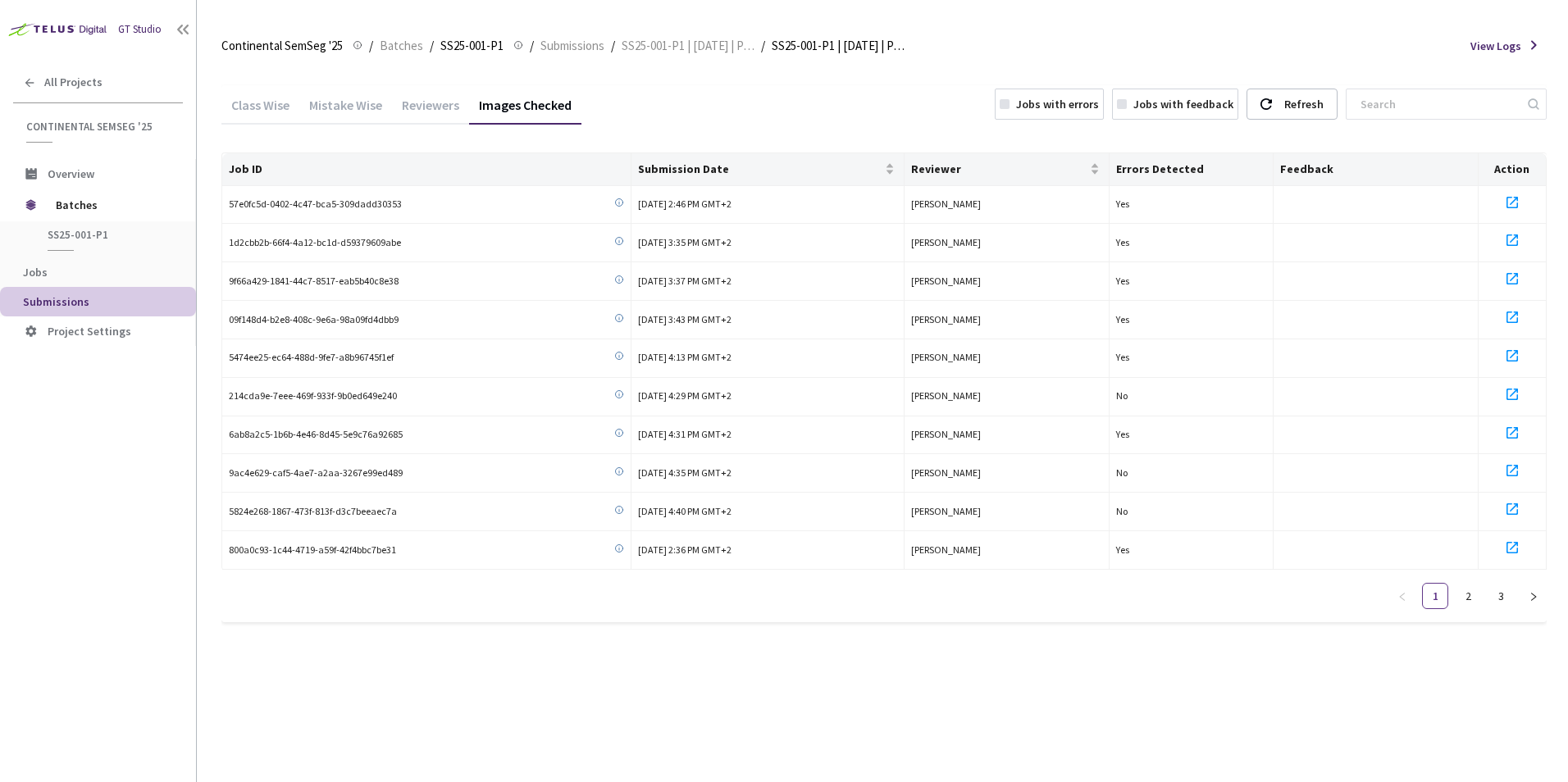
click at [431, 114] on div "Reviewers" at bounding box center [430, 111] width 77 height 28
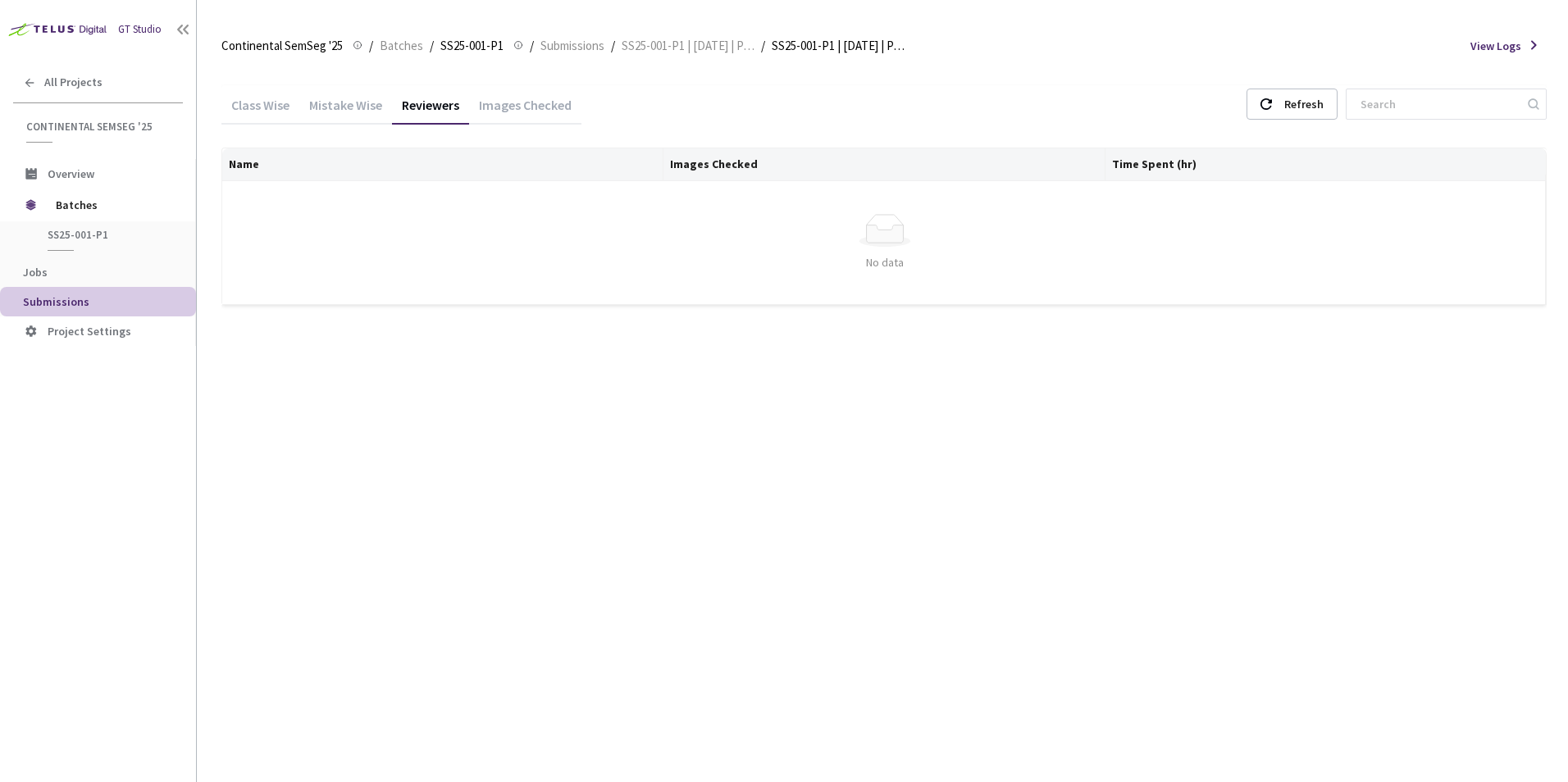
click at [336, 104] on div "Mistake Wise" at bounding box center [345, 111] width 93 height 28
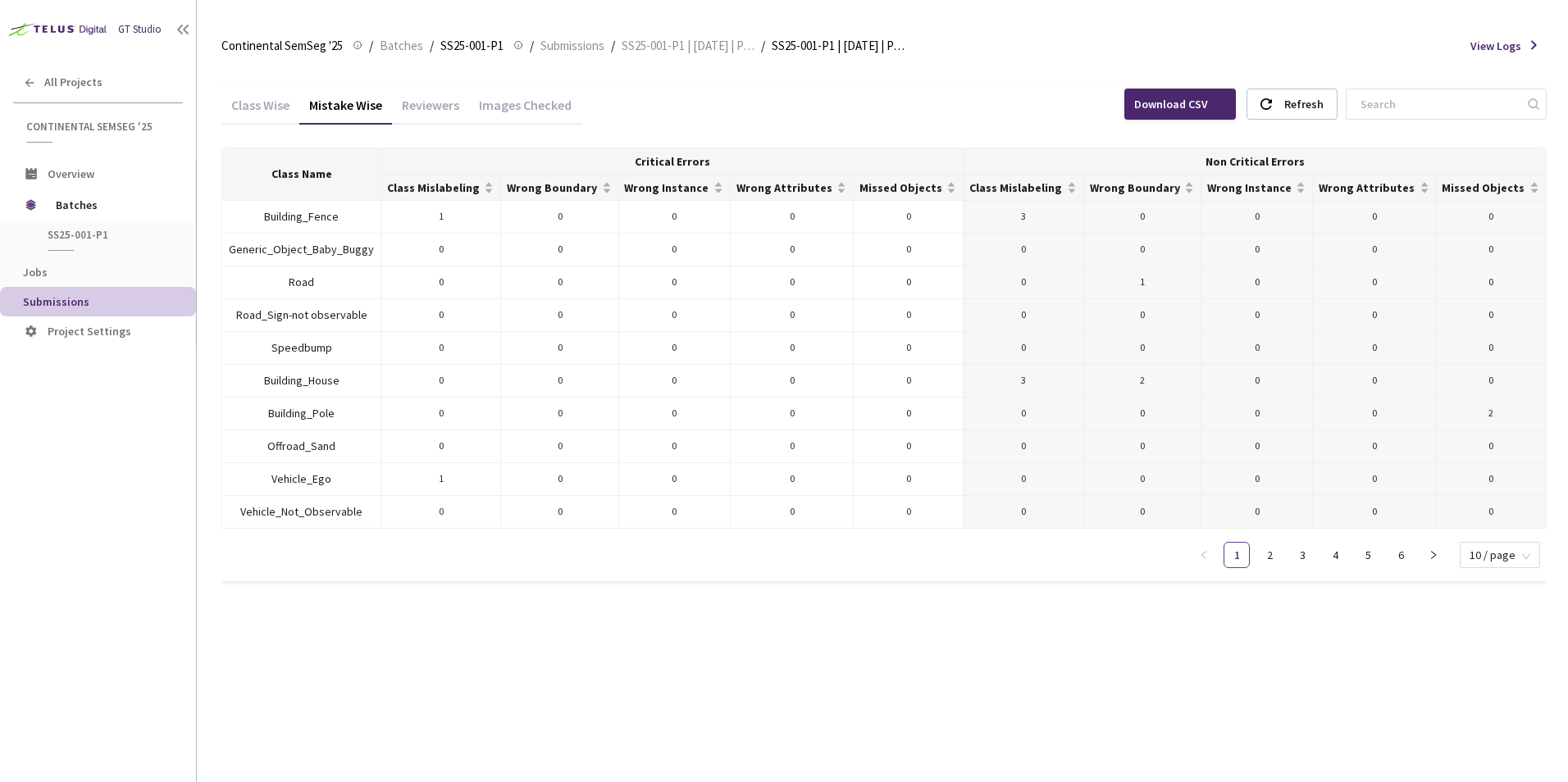
click at [272, 103] on div "Class Wise" at bounding box center [261, 111] width 78 height 28
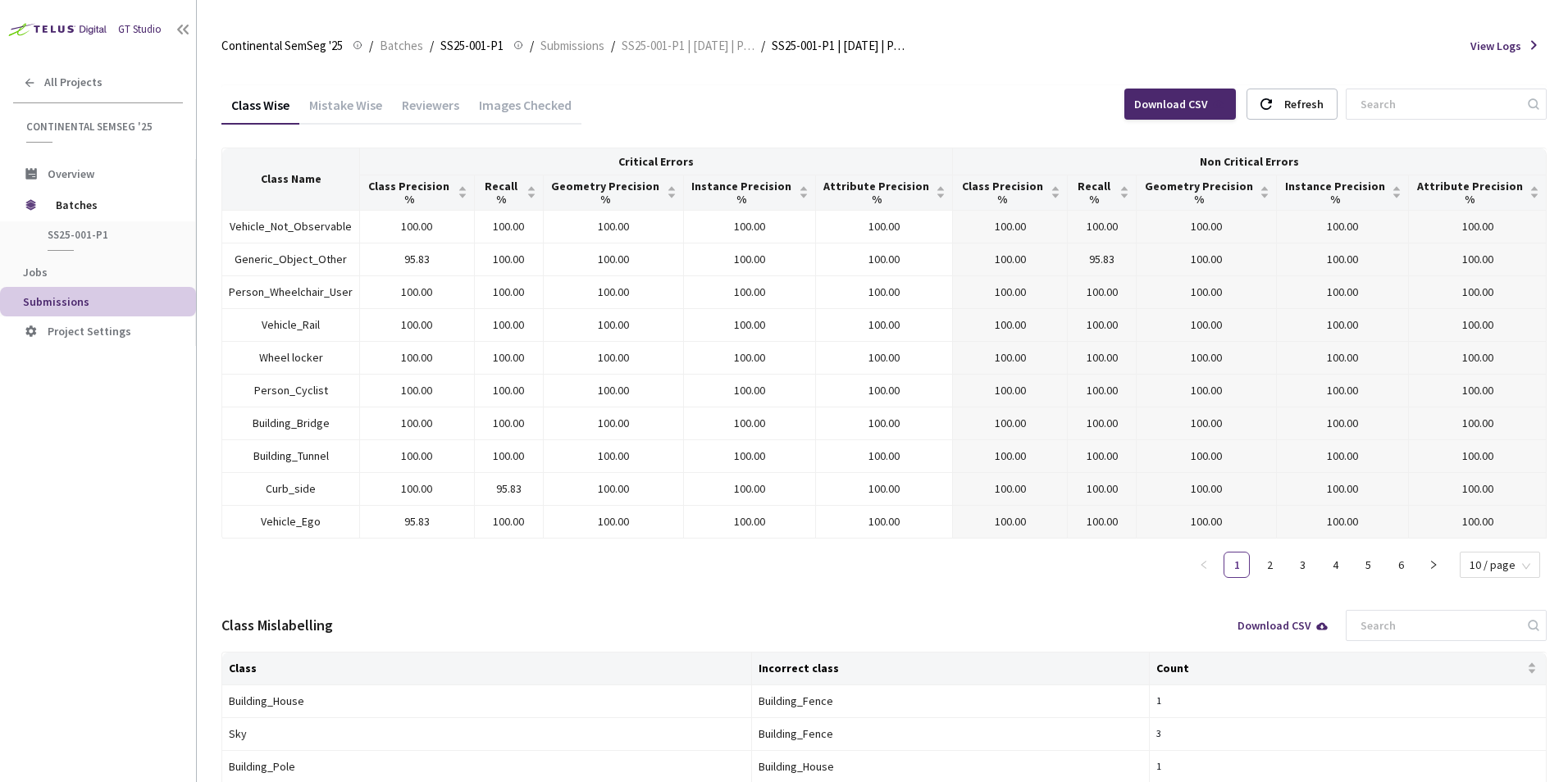
click at [335, 99] on div "Mistake Wise" at bounding box center [345, 111] width 93 height 28
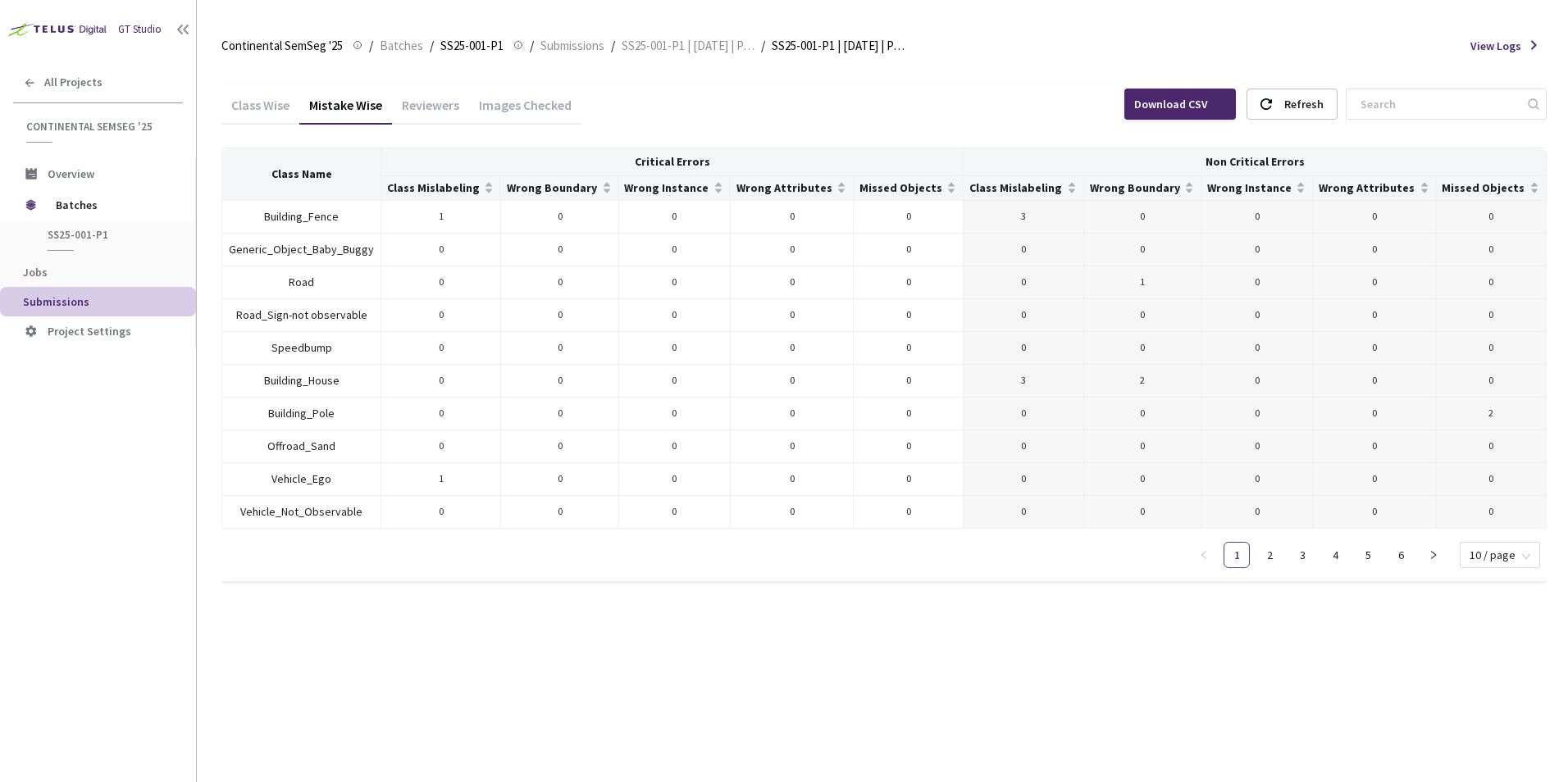
click at [446, 98] on div "Reviewers" at bounding box center [430, 111] width 77 height 28
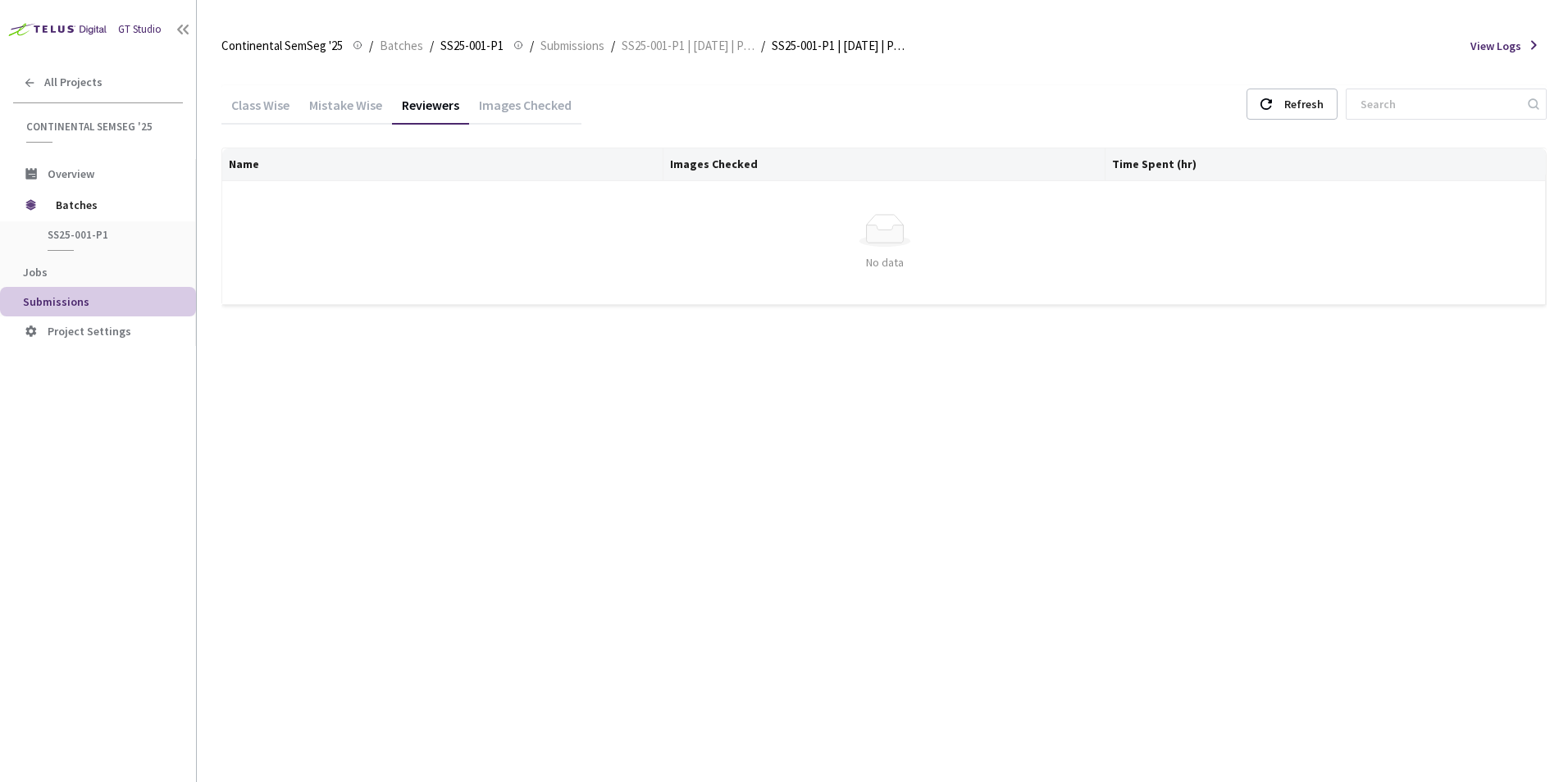
click at [522, 89] on div "Images Checked" at bounding box center [525, 103] width 113 height 35
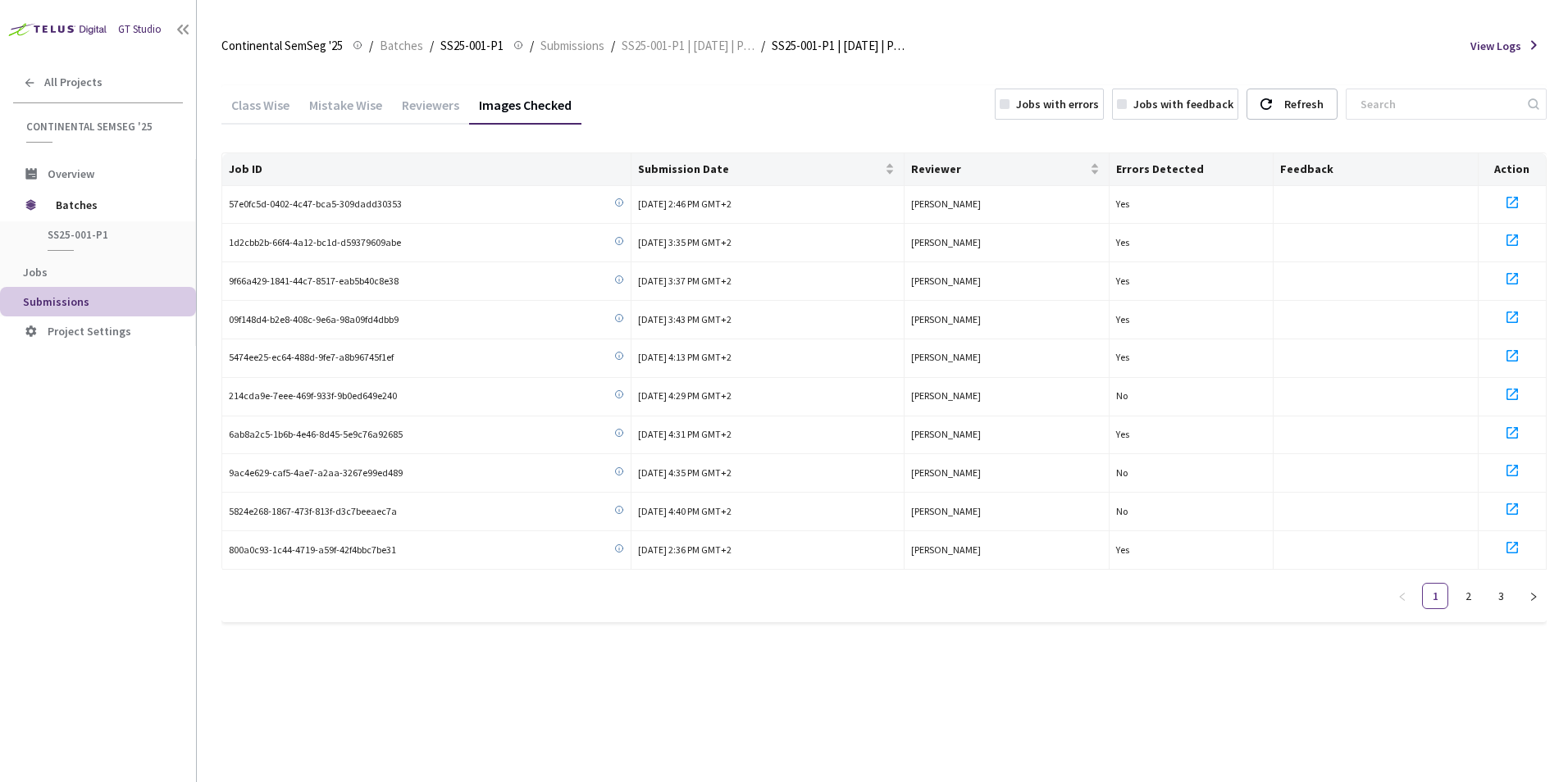
click at [1051, 100] on div "Jobs with errors" at bounding box center [1057, 104] width 83 height 16
click at [1187, 114] on div "Jobs with feedback" at bounding box center [1175, 104] width 126 height 31
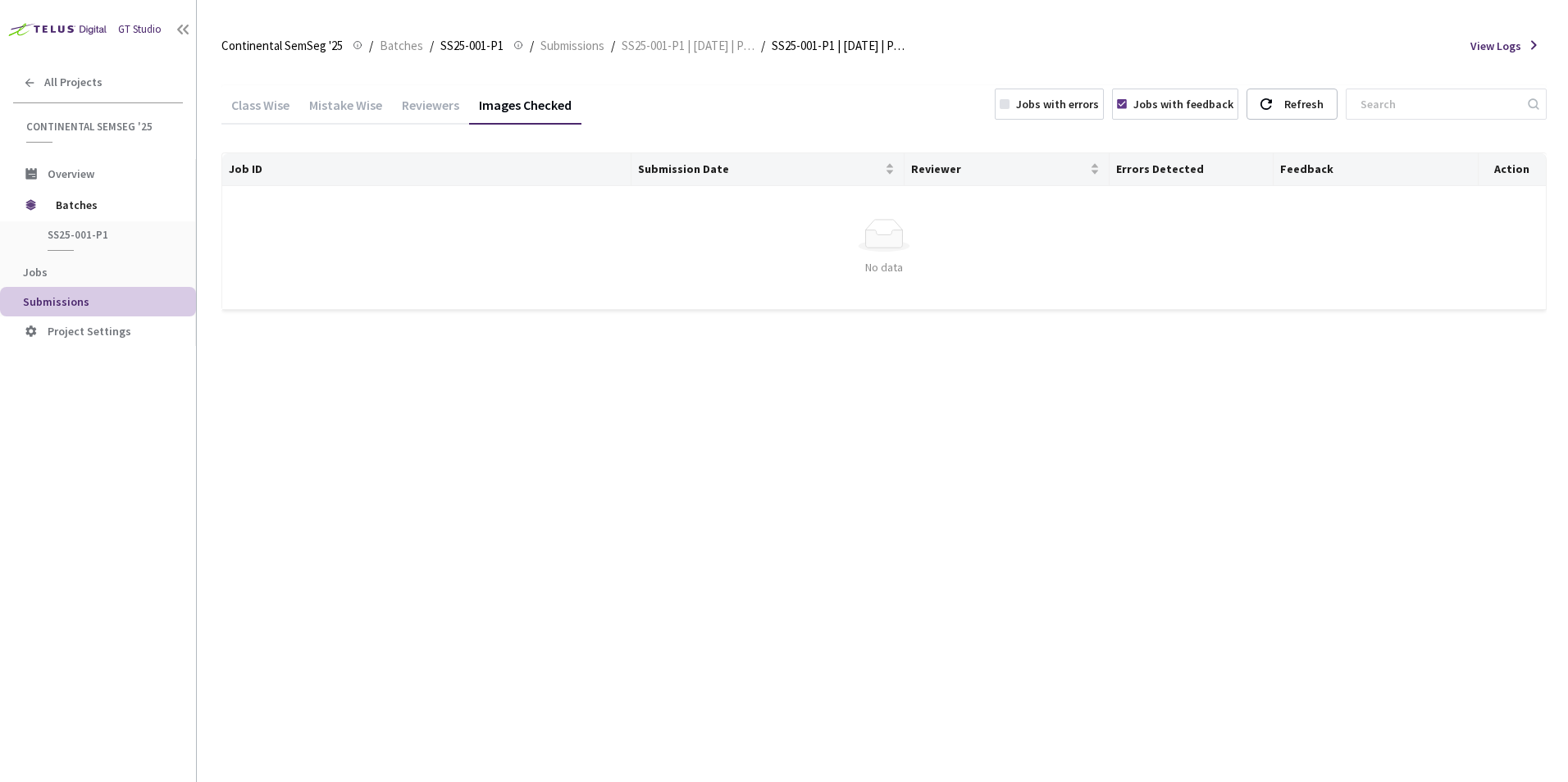
click at [1187, 114] on div "Jobs with feedback" at bounding box center [1175, 104] width 126 height 31
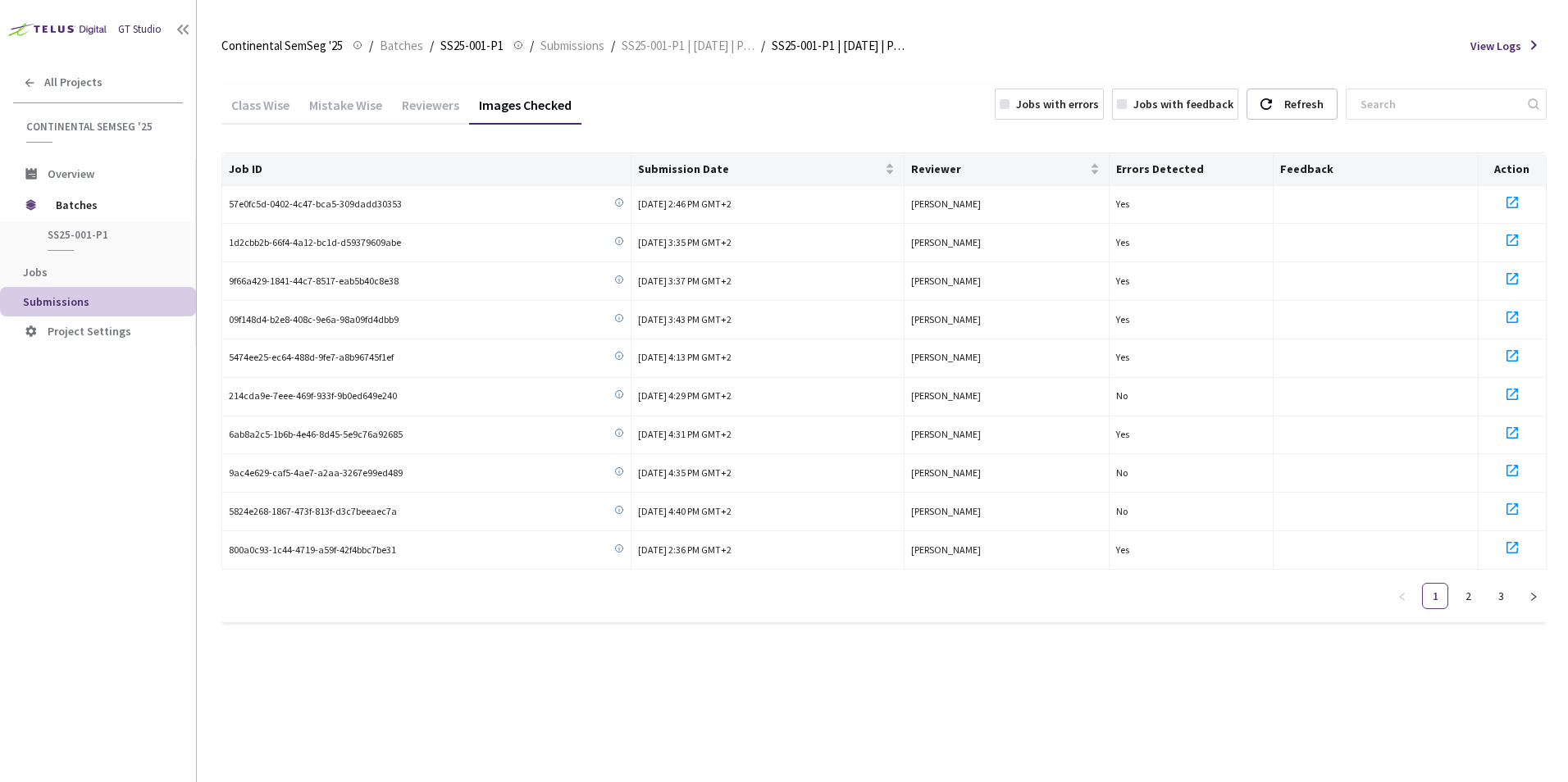
click at [1072, 111] on div "Jobs with errors" at bounding box center [1057, 104] width 83 height 16
click at [265, 105] on div "Class Wise" at bounding box center [261, 111] width 78 height 28
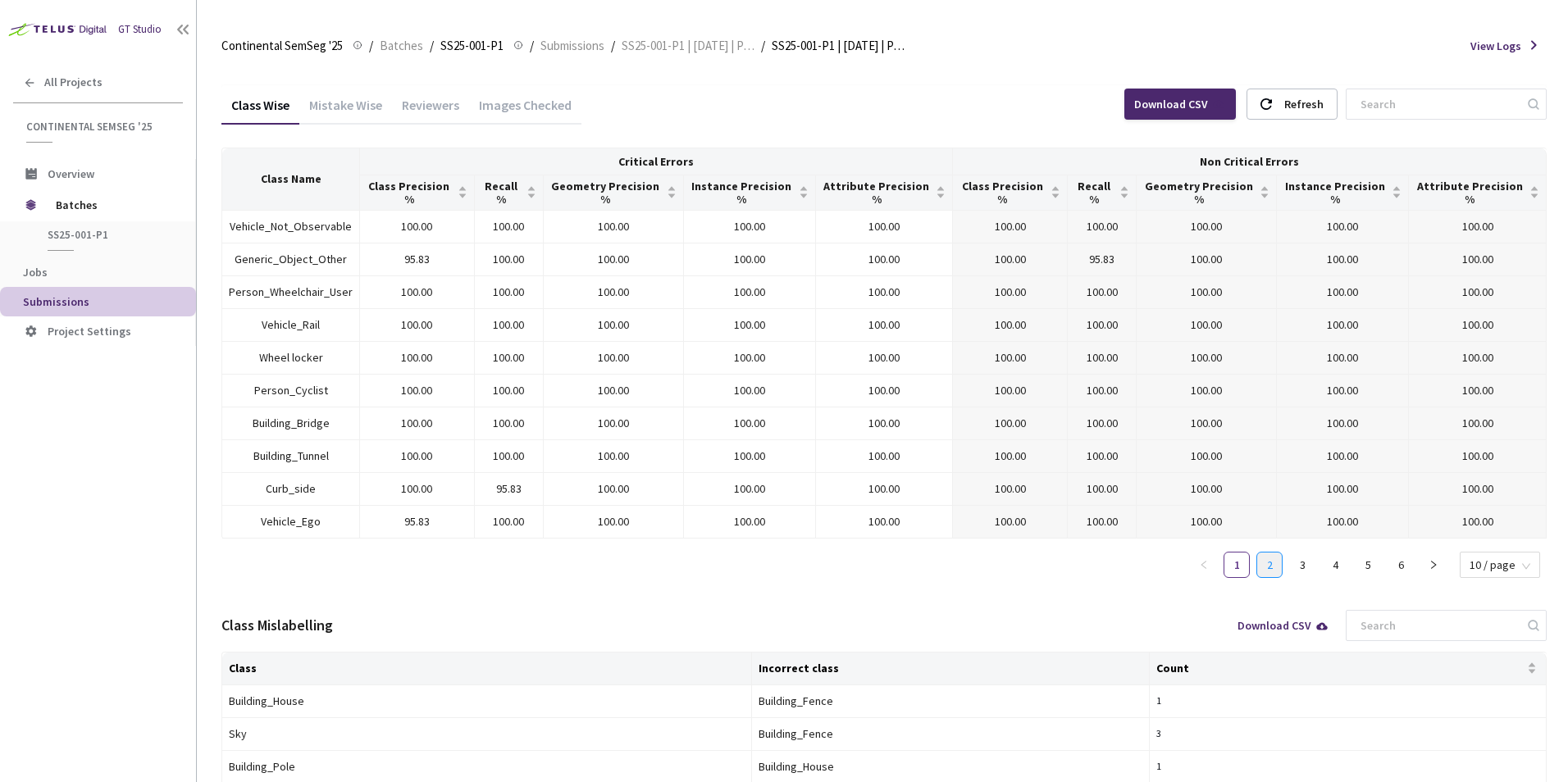
click at [1270, 559] on link "2" at bounding box center [1269, 564] width 25 height 25
click at [1302, 553] on link "3" at bounding box center [1302, 564] width 25 height 25
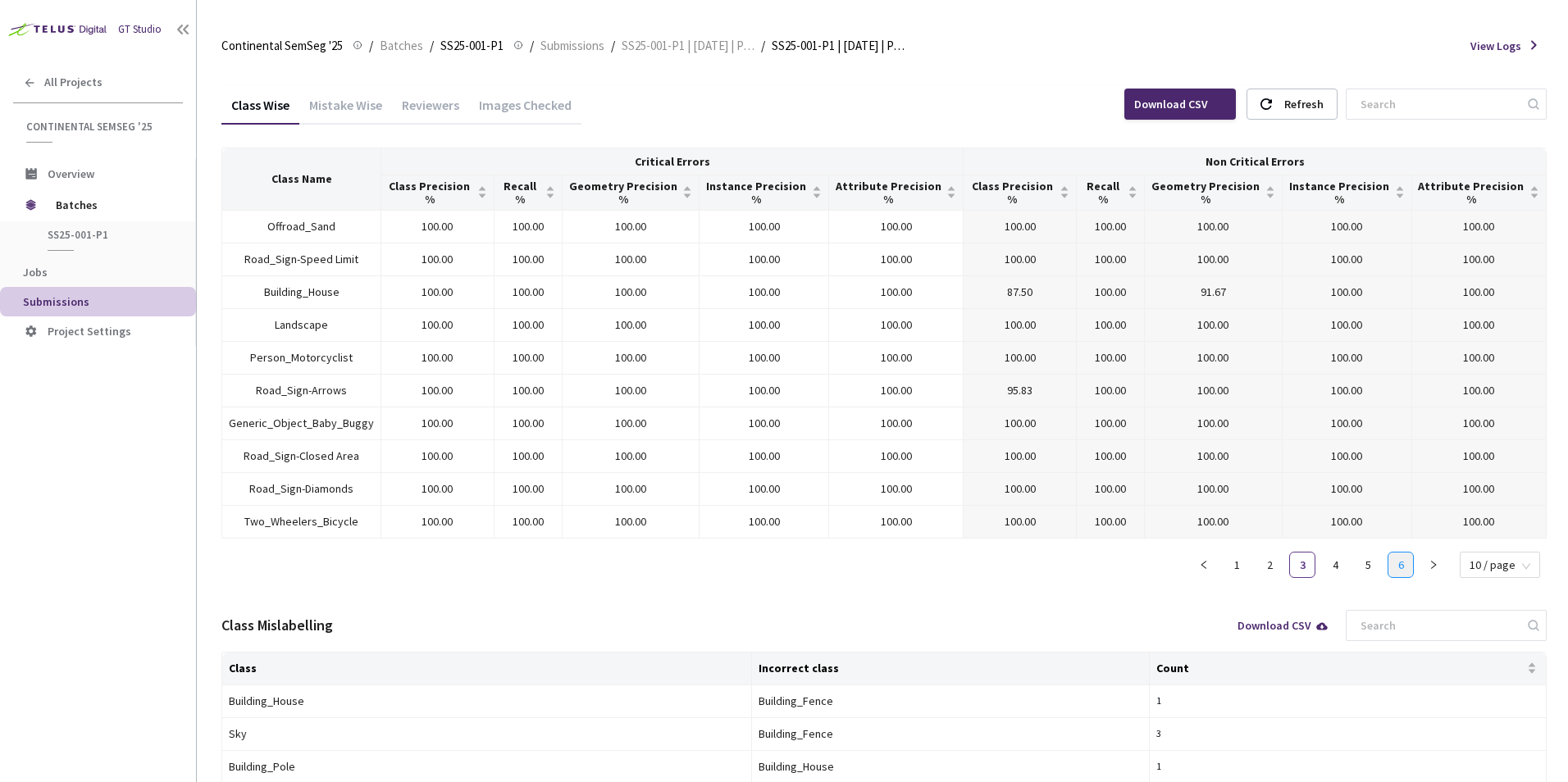
click at [1405, 552] on link "6" at bounding box center [1400, 564] width 25 height 25
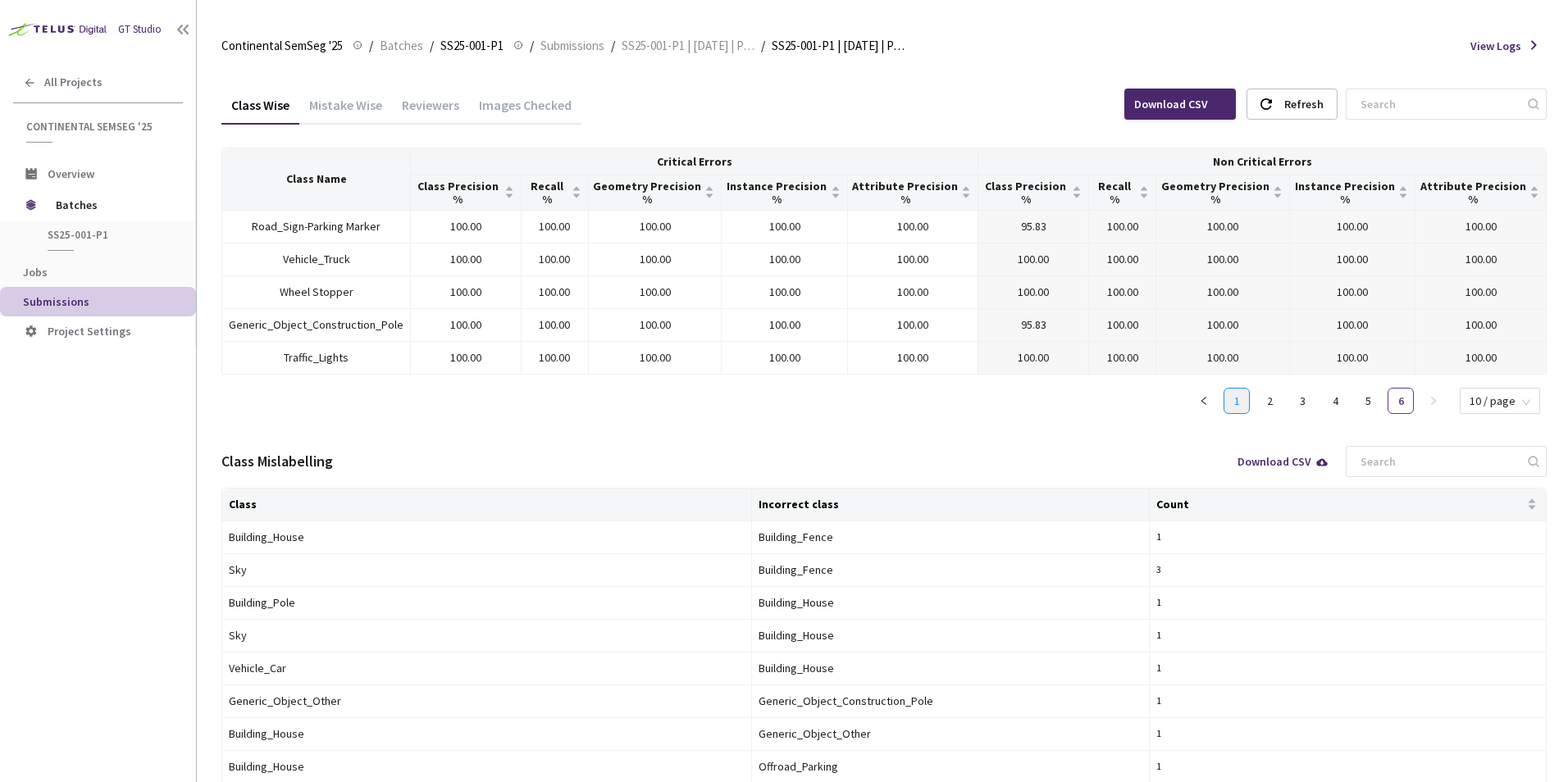
click at [1237, 404] on link "1" at bounding box center [1236, 401] width 25 height 25
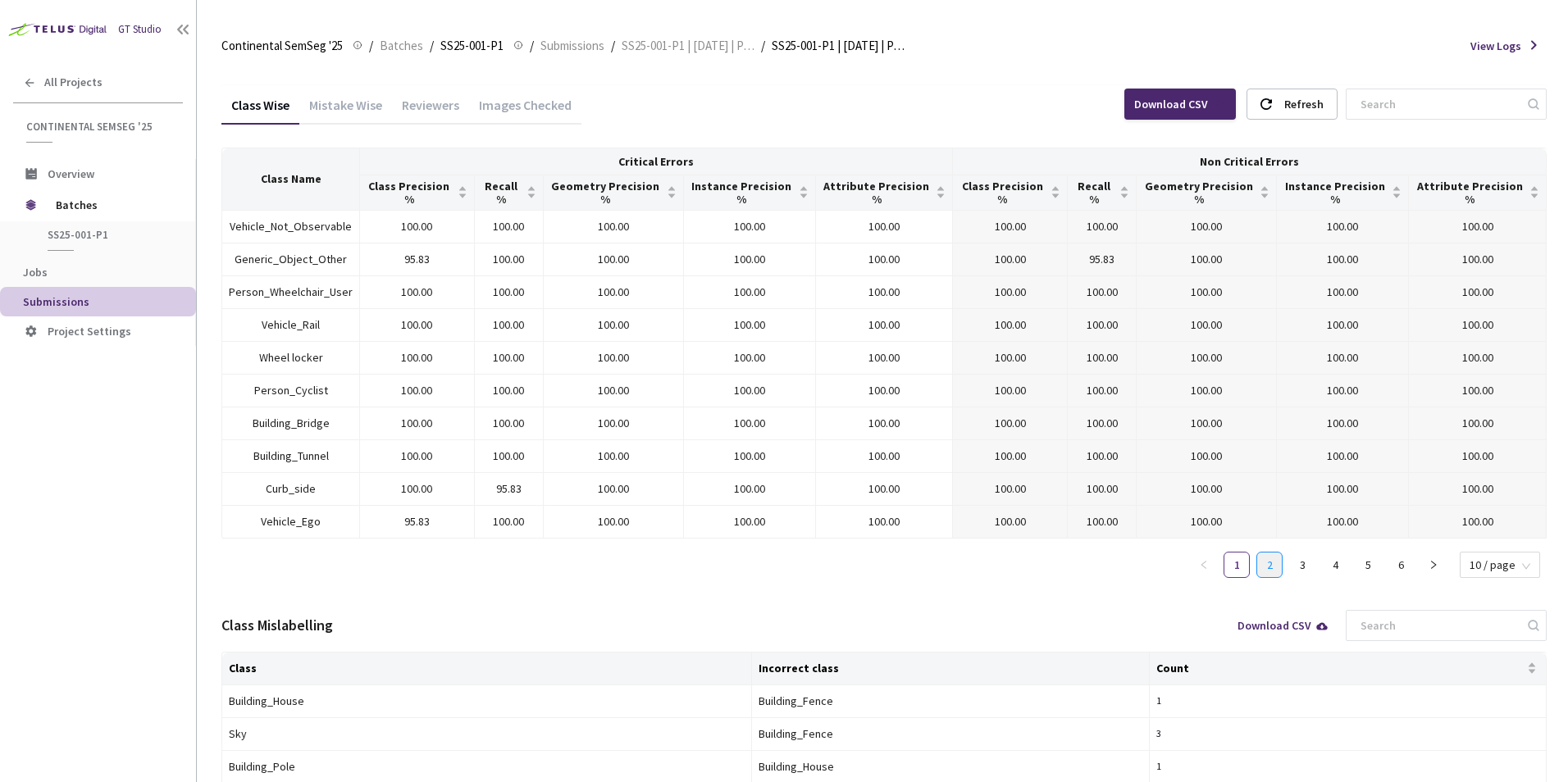
click at [1273, 557] on link "2" at bounding box center [1269, 564] width 25 height 25
click at [1315, 552] on link "3" at bounding box center [1302, 564] width 25 height 25
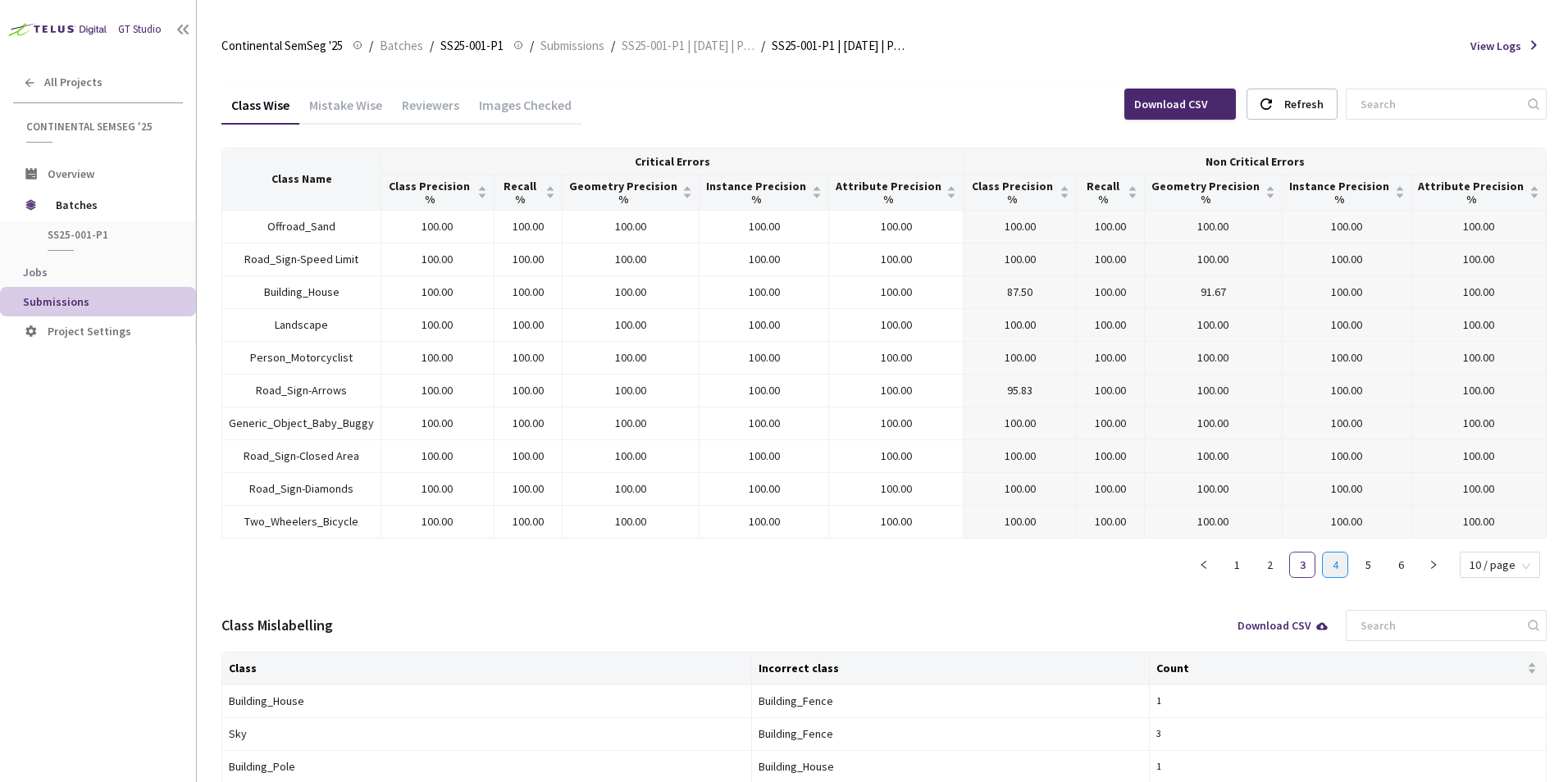
click at [1335, 552] on link "4" at bounding box center [1335, 564] width 25 height 25
